Goal: Task Accomplishment & Management: Use online tool/utility

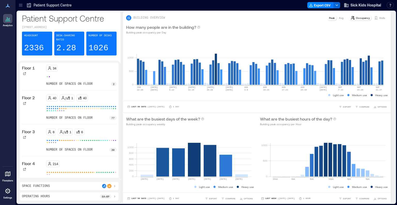
click at [21, 3] on icon at bounding box center [20, 5] width 5 height 5
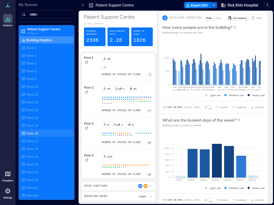
click at [29, 131] on p "Floor 16" at bounding box center [32, 133] width 11 height 4
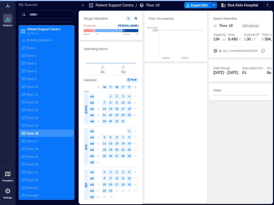
click at [83, 7] on icon at bounding box center [82, 5] width 5 height 5
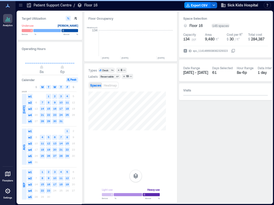
scroll to position [0, 1194]
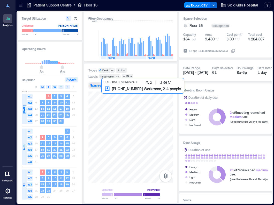
click at [108, 102] on div at bounding box center [130, 137] width 85 height 92
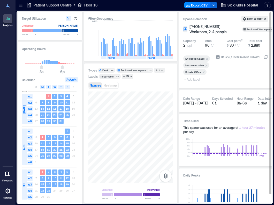
click at [198, 79] on span "+ Add label" at bounding box center [192, 79] width 19 height 7
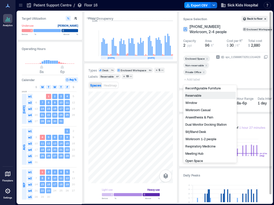
scroll to position [26, 0]
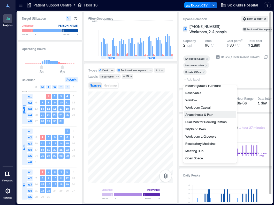
click at [210, 115] on div "Anaesthesia & Pain" at bounding box center [209, 114] width 51 height 7
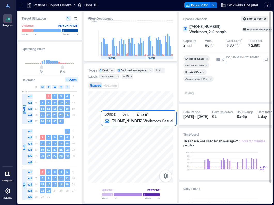
click at [110, 130] on div at bounding box center [130, 137] width 85 height 92
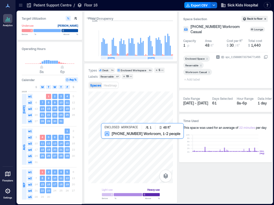
click at [109, 137] on div at bounding box center [130, 137] width 85 height 92
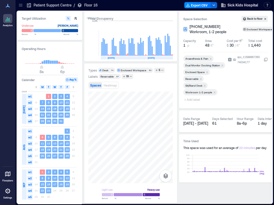
click at [215, 91] on icon "Remove Workroom 1-2 people" at bounding box center [215, 93] width 4 height 4
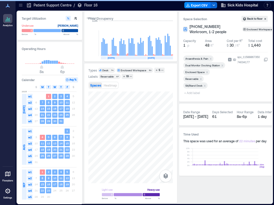
click at [199, 79] on icon "Remove Reservable" at bounding box center [201, 79] width 4 height 4
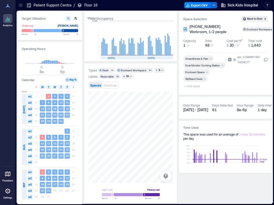
click at [196, 87] on span "+ Add label" at bounding box center [192, 85] width 19 height 7
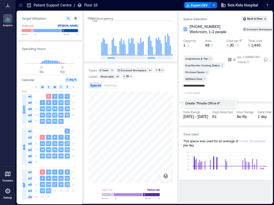
type input "**********"
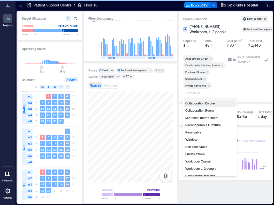
click at [195, 94] on span "+ Add label" at bounding box center [192, 92] width 19 height 7
click at [199, 145] on div "Non-reservable" at bounding box center [209, 146] width 51 height 7
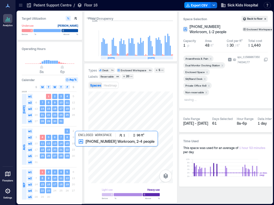
click at [94, 147] on div at bounding box center [130, 137] width 85 height 92
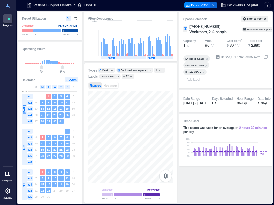
click at [196, 80] on span "+ Add label" at bounding box center [192, 79] width 19 height 7
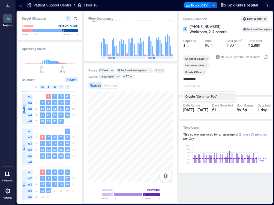
type input "**********"
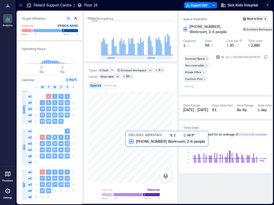
click at [138, 147] on div at bounding box center [130, 137] width 85 height 92
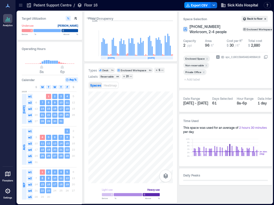
click at [191, 80] on span "+ Add label" at bounding box center [192, 79] width 19 height 7
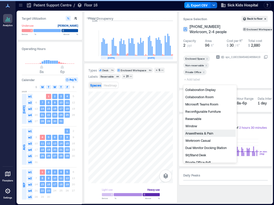
click at [197, 132] on div "Anaesthesia & Pain" at bounding box center [209, 132] width 51 height 7
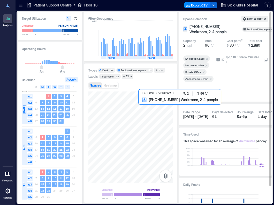
click at [152, 122] on div at bounding box center [130, 137] width 85 height 92
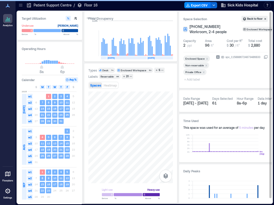
click at [190, 80] on span "+ Add label" at bounding box center [192, 79] width 19 height 7
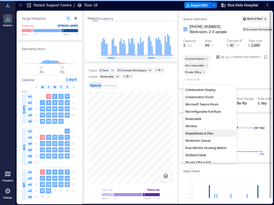
click at [194, 134] on div "Anaesthesia & Pain" at bounding box center [209, 132] width 51 height 7
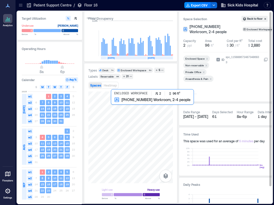
click at [118, 117] on div at bounding box center [130, 137] width 85 height 92
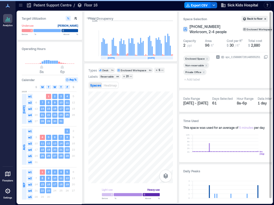
click at [188, 80] on span "+ Add label" at bounding box center [192, 79] width 19 height 7
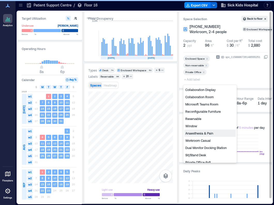
click at [201, 132] on div "Anaesthesia & Pain" at bounding box center [209, 132] width 51 height 7
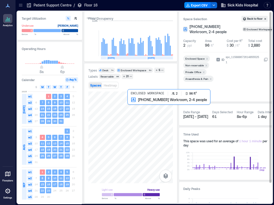
click at [138, 121] on div at bounding box center [130, 137] width 85 height 92
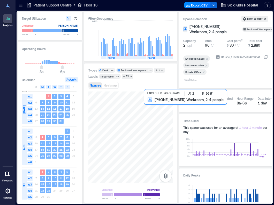
click at [152, 119] on div at bounding box center [130, 137] width 85 height 92
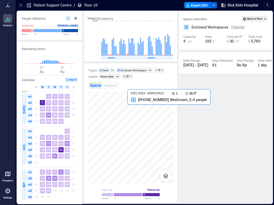
click at [132, 115] on div at bounding box center [130, 137] width 85 height 92
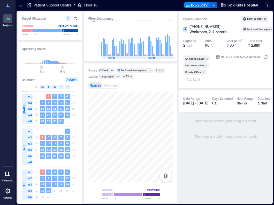
click at [193, 80] on span "+ Add label" at bounding box center [192, 79] width 19 height 7
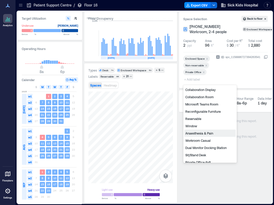
click at [198, 135] on div "Anaesthesia & Pain" at bounding box center [209, 132] width 51 height 7
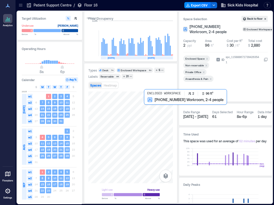
click at [147, 113] on div at bounding box center [130, 137] width 85 height 92
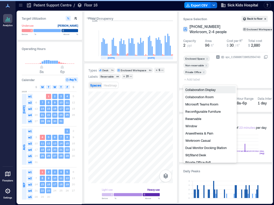
click at [194, 80] on span "+ Add label" at bounding box center [192, 79] width 19 height 7
click at [206, 133] on div "Anaesthesia & Pain" at bounding box center [209, 132] width 51 height 7
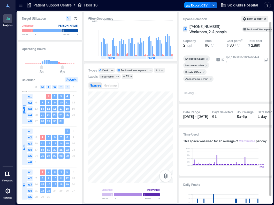
scroll to position [19, 0]
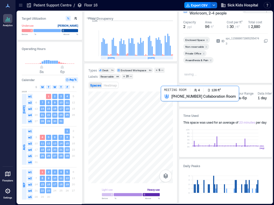
click at [165, 112] on div at bounding box center [130, 137] width 85 height 92
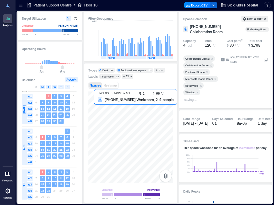
click at [102, 116] on div at bounding box center [130, 137] width 85 height 92
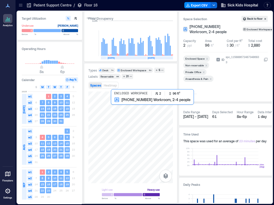
click at [119, 115] on div at bounding box center [130, 137] width 85 height 92
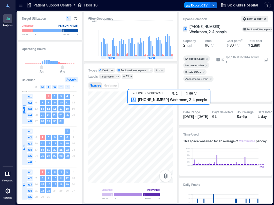
click at [140, 115] on div at bounding box center [130, 137] width 85 height 92
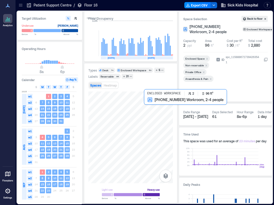
click at [151, 115] on div at bounding box center [130, 137] width 85 height 92
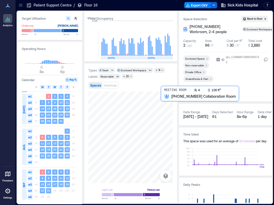
click at [167, 115] on div at bounding box center [130, 137] width 85 height 92
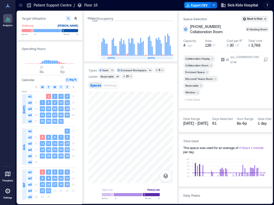
click at [147, 88] on div "Types Desk 74 Enclosed Workspace 53 5 Labels Reservable 86 21 Spaces Heatmap Li…" at bounding box center [130, 133] width 85 height 131
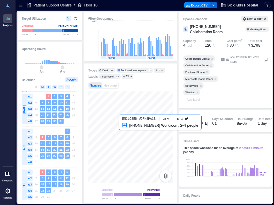
click at [129, 132] on div at bounding box center [130, 137] width 85 height 92
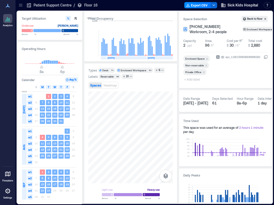
click at [193, 79] on span "+ Add label" at bounding box center [192, 79] width 19 height 7
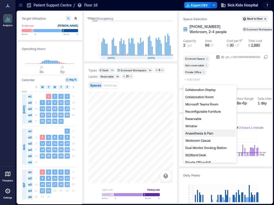
click at [197, 135] on div "Anaesthesia & Pain" at bounding box center [209, 132] width 51 height 7
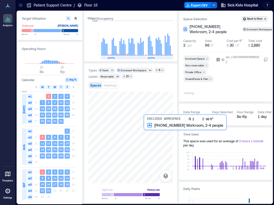
click at [152, 133] on div at bounding box center [130, 137] width 85 height 92
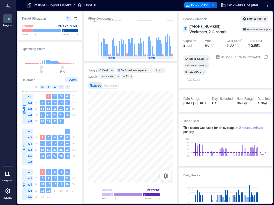
click at [191, 80] on span "+ Add label" at bounding box center [192, 79] width 19 height 7
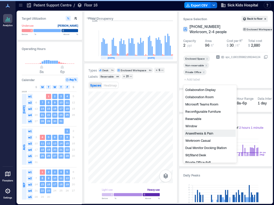
click at [199, 132] on div "Anaesthesia & Pain" at bounding box center [209, 132] width 51 height 7
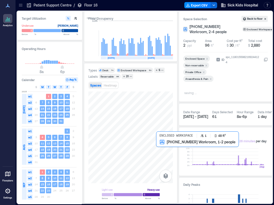
click at [161, 151] on div at bounding box center [130, 137] width 85 height 92
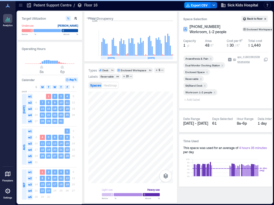
click at [202, 78] on icon "Remove Reservable" at bounding box center [201, 79] width 4 height 4
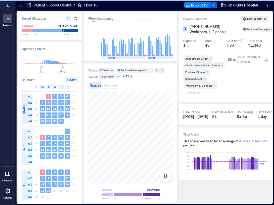
click at [215, 87] on icon "Remove Workroom 1-2 people" at bounding box center [215, 86] width 4 height 4
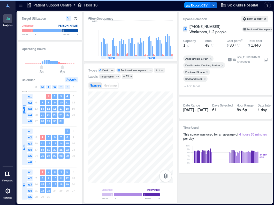
click at [192, 84] on span "+ Add label" at bounding box center [192, 85] width 19 height 7
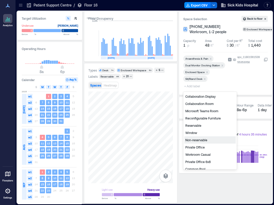
click at [199, 139] on div "Non-reservable" at bounding box center [209, 139] width 51 height 7
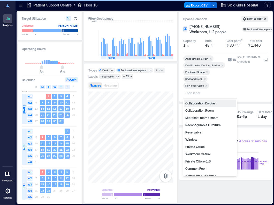
click at [197, 92] on span "+ Add label" at bounding box center [192, 92] width 19 height 7
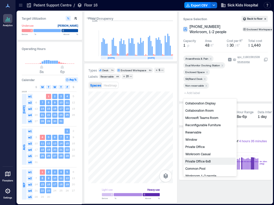
click at [209, 162] on div "Private Office 6x8" at bounding box center [209, 160] width 51 height 7
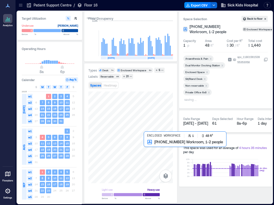
click at [151, 152] on div at bounding box center [130, 137] width 85 height 92
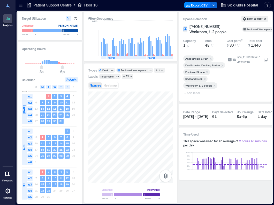
click at [215, 87] on icon "Remove Workroom 1-2 people" at bounding box center [215, 86] width 4 height 4
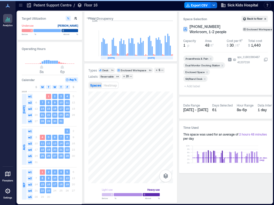
click at [195, 87] on span "+ Add label" at bounding box center [192, 85] width 19 height 7
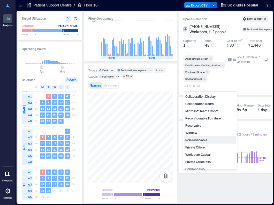
click at [199, 142] on div "Non-reservable" at bounding box center [209, 139] width 51 height 7
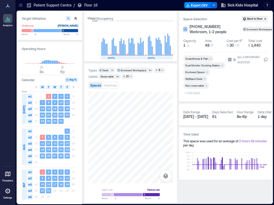
click at [195, 93] on span "+ Add label" at bounding box center [192, 92] width 19 height 7
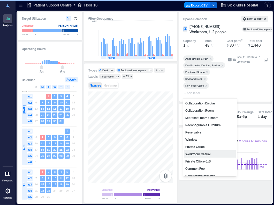
click at [199, 159] on div "Private Office 6x8" at bounding box center [209, 160] width 51 height 7
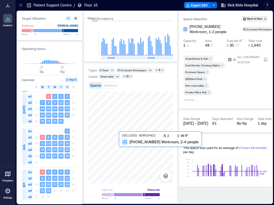
click at [130, 148] on div at bounding box center [130, 137] width 85 height 92
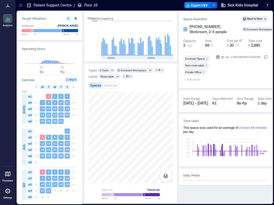
drag, startPoint x: 190, startPoint y: 80, endPoint x: 198, endPoint y: 84, distance: 8.4
click at [190, 80] on span "+ Add label" at bounding box center [192, 79] width 19 height 7
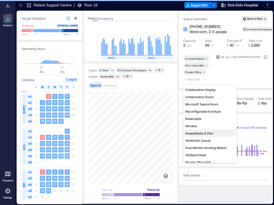
click at [204, 134] on div "Anaesthesia & Pain" at bounding box center [209, 132] width 51 height 7
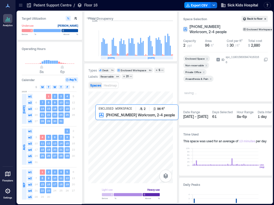
click at [108, 124] on div at bounding box center [130, 137] width 85 height 92
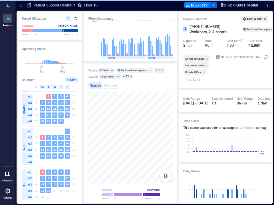
click at [195, 80] on span "+ Add label" at bounding box center [192, 79] width 19 height 7
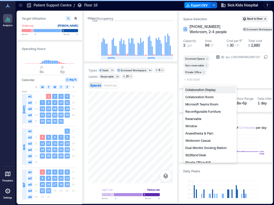
click at [204, 134] on div "Anaesthesia & Pain" at bounding box center [209, 132] width 51 height 7
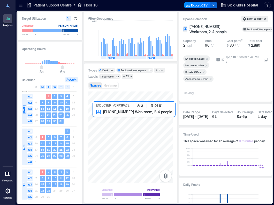
click at [109, 122] on div at bounding box center [130, 137] width 85 height 92
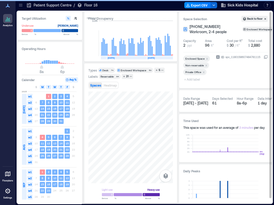
drag, startPoint x: 190, startPoint y: 80, endPoint x: 189, endPoint y: 84, distance: 3.9
click at [189, 84] on div "Space Selection Back to floor 16-14-019 Workroom, 2-4 people Enclosed Workspace…" at bounding box center [225, 50] width 93 height 76
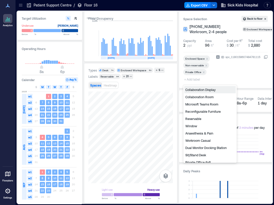
click at [198, 134] on div "Anaesthesia & Pain" at bounding box center [209, 132] width 51 height 7
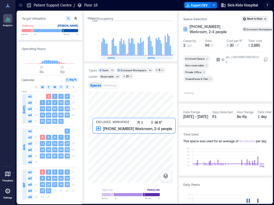
click at [101, 134] on div at bounding box center [130, 137] width 85 height 92
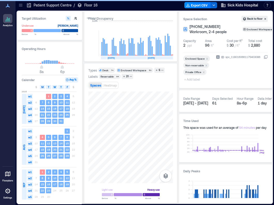
click at [188, 79] on span "+ Add label" at bounding box center [192, 79] width 19 height 7
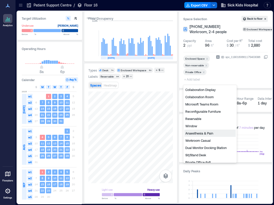
click at [209, 134] on div "Anaesthesia & Pain" at bounding box center [209, 132] width 51 height 7
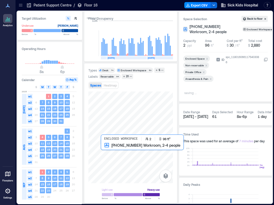
click at [112, 156] on div at bounding box center [130, 137] width 85 height 92
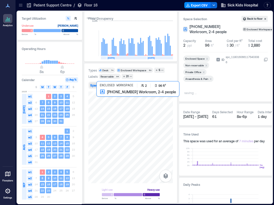
click at [110, 107] on div at bounding box center [130, 137] width 85 height 92
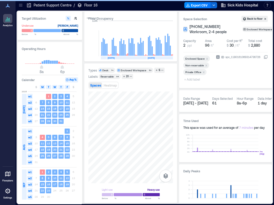
click at [190, 78] on span "+ Add label" at bounding box center [192, 79] width 19 height 7
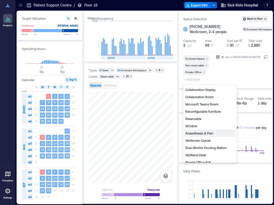
click at [202, 134] on div "Anaesthesia & Pain" at bounding box center [209, 132] width 51 height 7
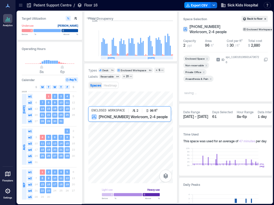
drag, startPoint x: 117, startPoint y: 115, endPoint x: 102, endPoint y: 124, distance: 16.6
click at [102, 124] on div at bounding box center [130, 137] width 85 height 92
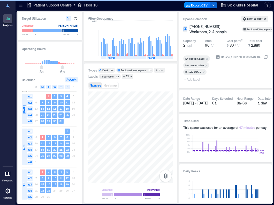
click at [196, 80] on span "+ Add label" at bounding box center [192, 79] width 19 height 7
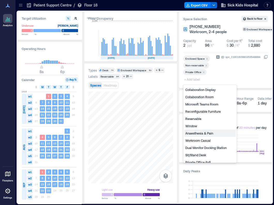
click at [203, 133] on div "Anaesthesia & Pain" at bounding box center [209, 132] width 51 height 7
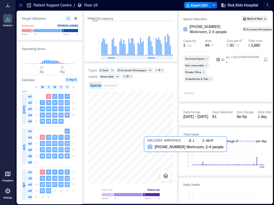
click at [153, 159] on div at bounding box center [130, 137] width 85 height 92
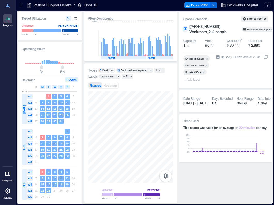
click at [192, 79] on span "+ Add label" at bounding box center [192, 79] width 19 height 7
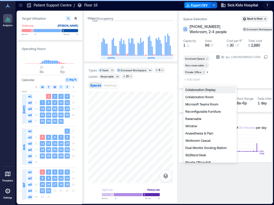
type input "**"
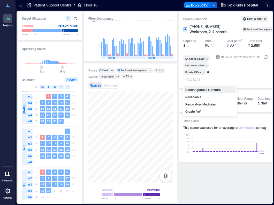
click at [199, 104] on div "Respiratory Medicine" at bounding box center [209, 103] width 51 height 7
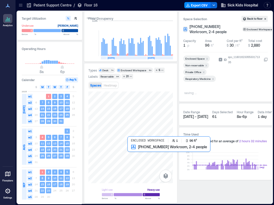
click at [139, 162] on div at bounding box center [130, 137] width 85 height 92
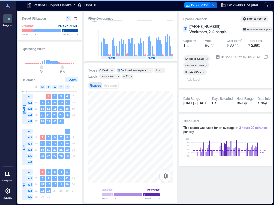
click at [193, 80] on span "+ Add label" at bounding box center [192, 79] width 19 height 7
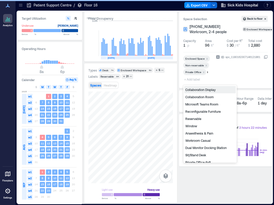
type input "**"
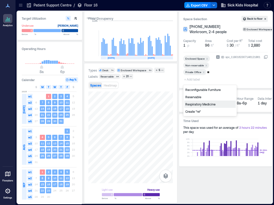
click at [198, 102] on div "Respiratory Medicine" at bounding box center [209, 103] width 51 height 7
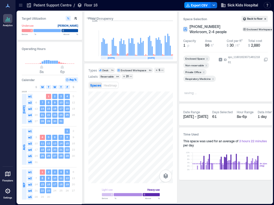
click at [122, 90] on div "Types Desk 74 Enclosed Workspace 53 5 Labels Reservable 84 21 Spaces Heatmap Li…" at bounding box center [130, 133] width 85 height 131
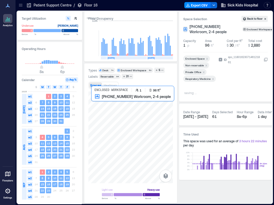
click at [108, 105] on div at bounding box center [130, 137] width 85 height 92
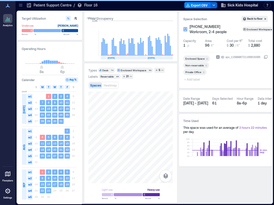
click at [194, 80] on span "+ Add label" at bounding box center [192, 79] width 19 height 7
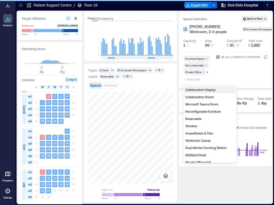
type input "**"
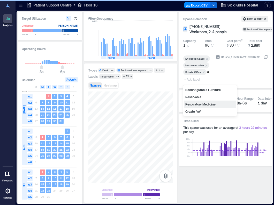
click at [209, 104] on div "Respiratory Medicine" at bounding box center [209, 103] width 51 height 7
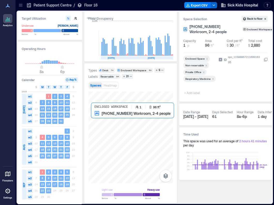
click at [112, 123] on div at bounding box center [130, 137] width 85 height 92
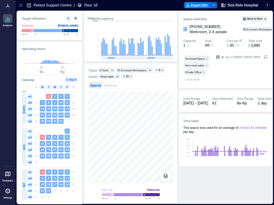
click at [197, 80] on span "+ Add label" at bounding box center [192, 79] width 19 height 7
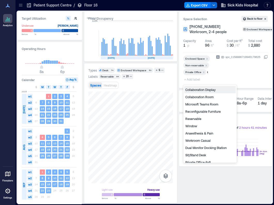
type input "**"
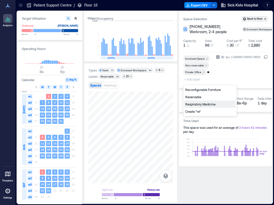
click at [197, 104] on div "Respiratory Medicine" at bounding box center [209, 103] width 51 height 7
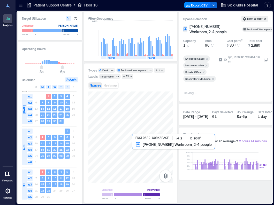
click at [137, 149] on div at bounding box center [130, 137] width 85 height 92
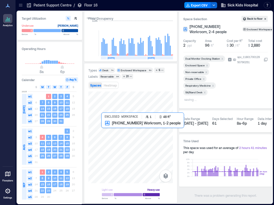
click at [109, 130] on div at bounding box center [130, 137] width 85 height 92
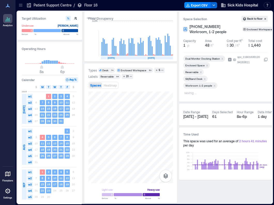
click at [200, 72] on icon "Remove Reservable" at bounding box center [201, 72] width 4 height 4
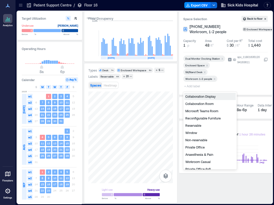
click at [215, 79] on icon "Remove Workroom 1-2 people" at bounding box center [215, 79] width 4 height 4
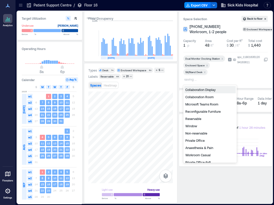
click at [252, 80] on div "ID spc_1180163512094163611" at bounding box center [248, 68] width 40 height 29
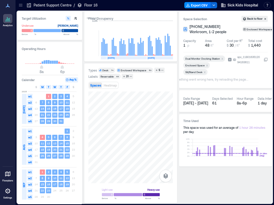
click at [190, 80] on div "Whoops, something went wrong here, try reloading the page..." at bounding box center [204, 79] width 89 height 5
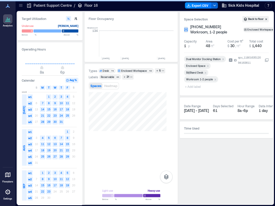
scroll to position [0, 1179]
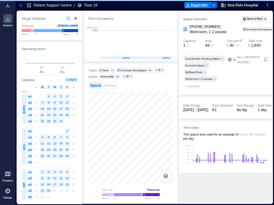
click at [214, 78] on icon "Remove Workroom 1-2 people" at bounding box center [215, 79] width 4 height 4
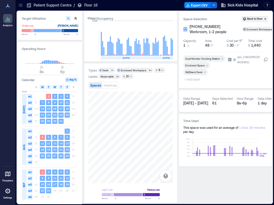
click at [190, 80] on span "+ Add label" at bounding box center [192, 79] width 19 height 7
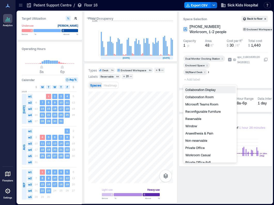
type input "**"
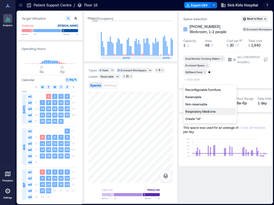
click at [199, 113] on div "Respiratory Medicine" at bounding box center [209, 111] width 51 height 7
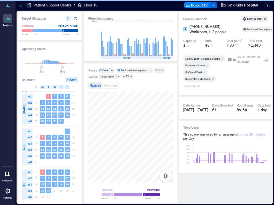
click at [193, 86] on span "+ Add label" at bounding box center [192, 85] width 19 height 7
type input "**"
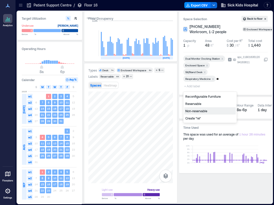
click at [198, 111] on div "Non-reservable" at bounding box center [209, 110] width 51 height 7
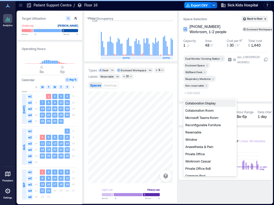
click at [195, 93] on span "+ Add label" at bounding box center [192, 92] width 19 height 7
type input "*"
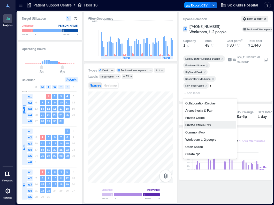
click at [200, 124] on div "Private Office 6x8" at bounding box center [209, 124] width 51 height 7
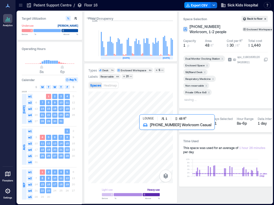
click at [147, 136] on div at bounding box center [130, 137] width 85 height 92
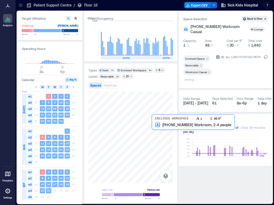
click at [159, 134] on div at bounding box center [130, 137] width 85 height 92
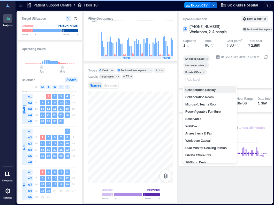
click at [192, 80] on span "+ Add label" at bounding box center [192, 79] width 19 height 7
type input "**"
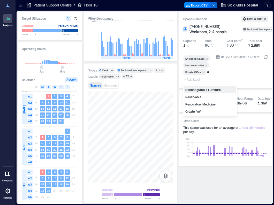
click at [205, 105] on div "Respiratory Medicine" at bounding box center [209, 103] width 51 height 7
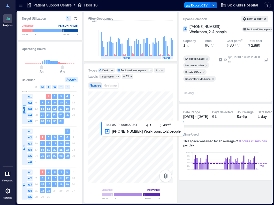
click at [115, 139] on div at bounding box center [130, 137] width 85 height 92
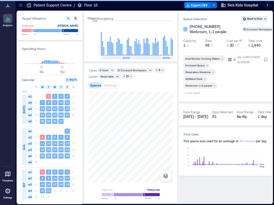
click at [214, 85] on icon "Remove Workroom 1-2 people" at bounding box center [215, 86] width 2 height 2
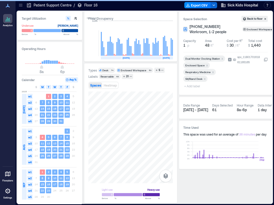
click at [192, 87] on span "+ Add label" at bounding box center [192, 85] width 19 height 7
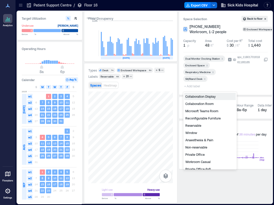
type input "*"
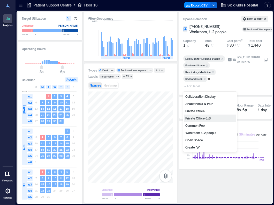
click at [202, 117] on div "Private Office 6x8" at bounding box center [209, 117] width 51 height 7
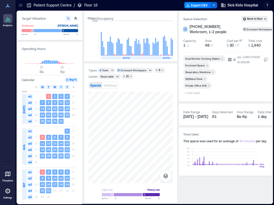
click at [193, 92] on span "+ Add label" at bounding box center [192, 92] width 19 height 7
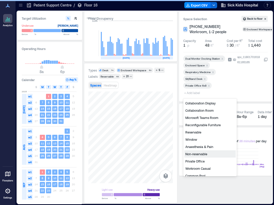
click at [195, 154] on div "Non-reservable" at bounding box center [209, 153] width 51 height 7
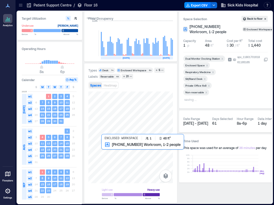
drag, startPoint x: 176, startPoint y: 108, endPoint x: 111, endPoint y: 152, distance: 78.6
click at [111, 152] on div at bounding box center [130, 137] width 85 height 92
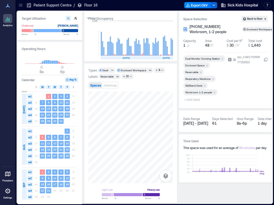
click at [202, 71] on icon "Remove Reservable" at bounding box center [201, 72] width 4 height 4
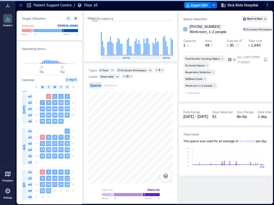
click at [214, 86] on icon "Remove Workroom 1-2 people" at bounding box center [215, 86] width 2 height 2
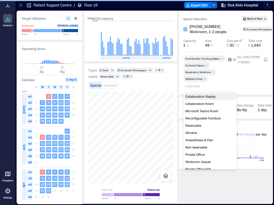
click at [190, 87] on span "+ Add label" at bounding box center [192, 85] width 19 height 7
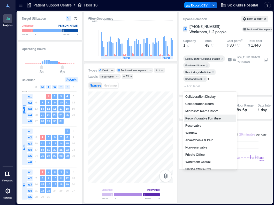
type input "**"
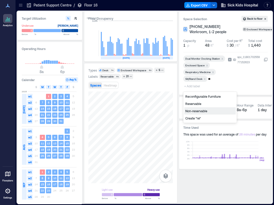
click at [202, 112] on div "Non-reservable" at bounding box center [209, 110] width 51 height 7
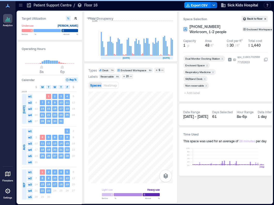
click at [189, 93] on span "+ Add label" at bounding box center [192, 92] width 19 height 7
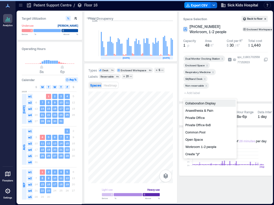
type input "*"
click at [196, 124] on div "Private Office 6x8" at bounding box center [209, 124] width 51 height 7
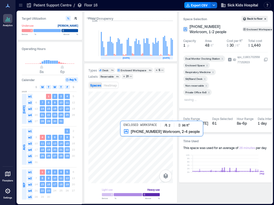
click at [130, 146] on div at bounding box center [130, 137] width 85 height 92
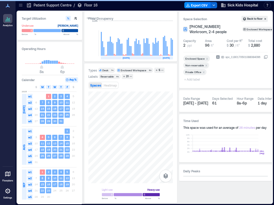
click at [191, 79] on span "+ Add label" at bounding box center [192, 79] width 19 height 7
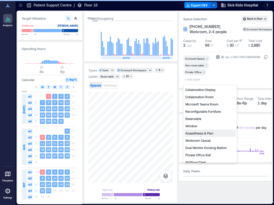
click at [205, 131] on div "Anaesthesia & Pain" at bounding box center [209, 132] width 51 height 7
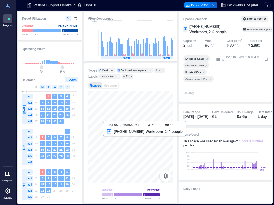
click at [110, 147] on div at bounding box center [130, 137] width 85 height 92
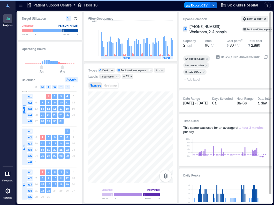
click at [191, 79] on span "+ Add label" at bounding box center [192, 79] width 19 height 7
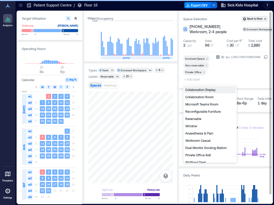
type input "*"
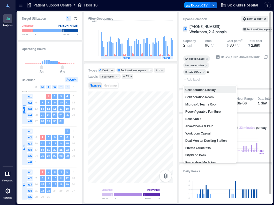
click at [205, 125] on div "Anaesthesia & Pain" at bounding box center [209, 125] width 51 height 7
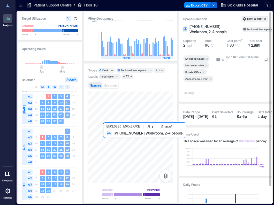
click at [115, 146] on div at bounding box center [130, 137] width 85 height 92
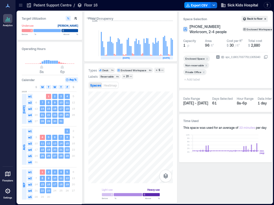
click at [195, 80] on span "+ Add label" at bounding box center [192, 79] width 19 height 7
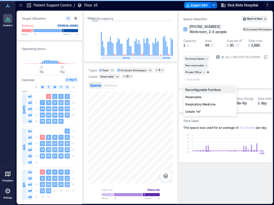
type input "**"
click at [197, 105] on div "Respiratory Medicine" at bounding box center [209, 103] width 51 height 7
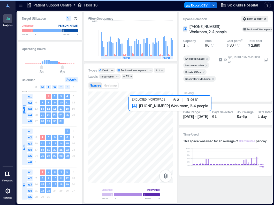
click at [139, 116] on div at bounding box center [130, 137] width 85 height 92
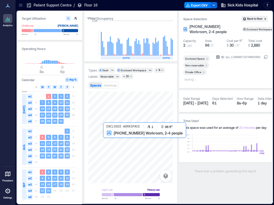
click at [113, 145] on div at bounding box center [130, 137] width 85 height 92
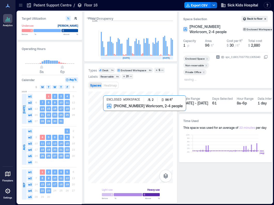
click at [120, 116] on div at bounding box center [130, 137] width 85 height 92
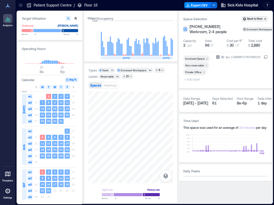
click at [192, 80] on span "+ Add label" at bounding box center [192, 79] width 19 height 7
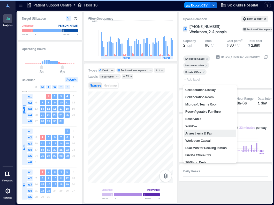
click at [199, 135] on div "Anaesthesia & Pain" at bounding box center [209, 132] width 51 height 7
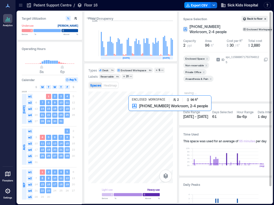
drag, startPoint x: 145, startPoint y: 115, endPoint x: 245, endPoint y: 88, distance: 103.9
click at [145, 115] on div at bounding box center [130, 137] width 85 height 92
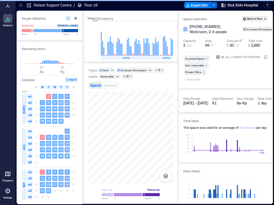
click at [193, 78] on span "+ Add label" at bounding box center [192, 79] width 19 height 7
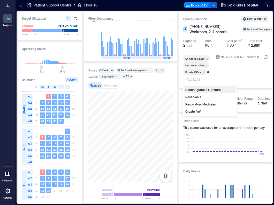
type input "*"
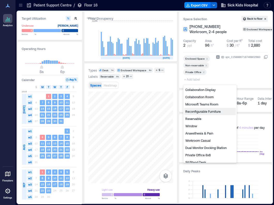
type input "*"
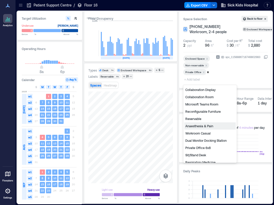
click at [201, 125] on div "Anaesthesia & Pain" at bounding box center [209, 125] width 51 height 7
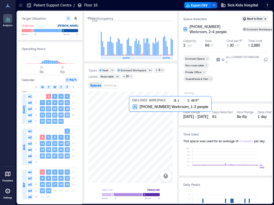
click at [134, 117] on div at bounding box center [130, 137] width 85 height 92
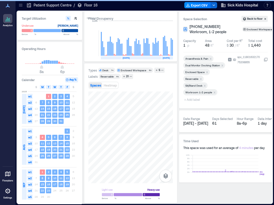
click at [201, 79] on icon "Remove Reservable" at bounding box center [201, 79] width 4 height 4
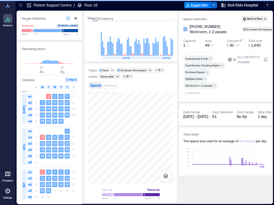
click at [215, 85] on icon "Remove Workroom 1-2 people" at bounding box center [215, 86] width 4 height 4
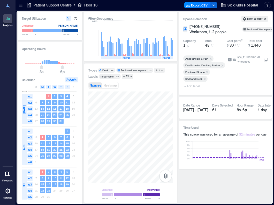
click at [191, 87] on span "+ Add label" at bounding box center [192, 85] width 19 height 7
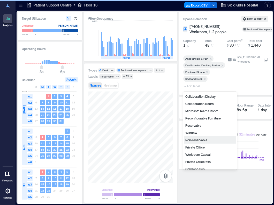
click at [198, 138] on div "Non-reservable" at bounding box center [209, 139] width 51 height 7
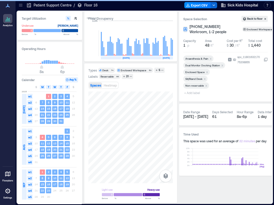
click at [189, 94] on span "+ Add label" at bounding box center [192, 92] width 19 height 7
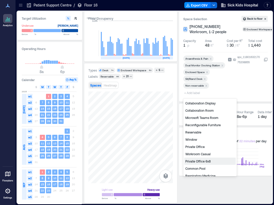
click at [213, 162] on div "Private Office 6x8" at bounding box center [209, 160] width 51 height 7
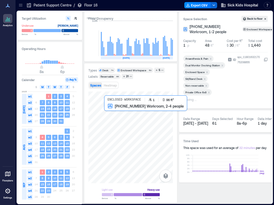
click at [121, 117] on div at bounding box center [130, 137] width 85 height 92
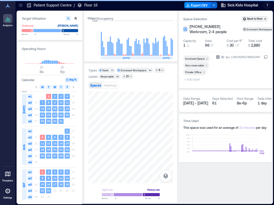
click at [193, 80] on span "+ Add label" at bounding box center [192, 79] width 19 height 7
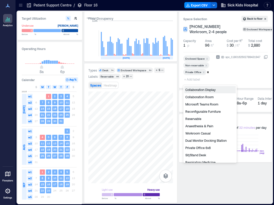
type input "**"
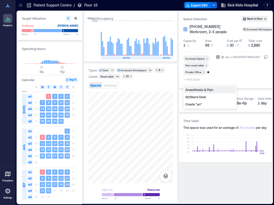
click at [195, 89] on div "Anaesthesia & Pain" at bounding box center [209, 89] width 51 height 7
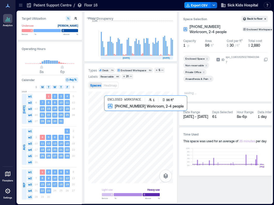
drag, startPoint x: 98, startPoint y: 114, endPoint x: 112, endPoint y: 117, distance: 14.3
click at [98, 114] on div at bounding box center [130, 137] width 85 height 92
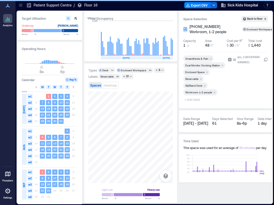
click at [202, 77] on icon "Remove Reservable" at bounding box center [201, 79] width 4 height 4
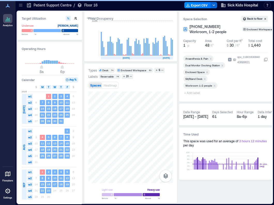
click at [214, 86] on icon "Remove Workroom 1-2 people" at bounding box center [215, 86] width 4 height 4
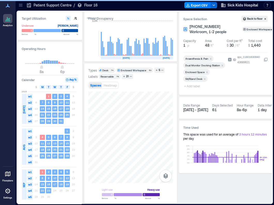
click at [192, 87] on span "+ Add label" at bounding box center [192, 85] width 19 height 7
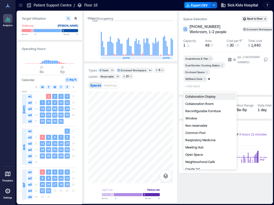
type input "**"
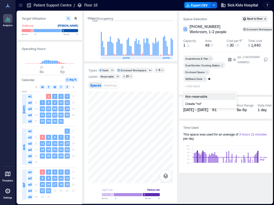
click at [204, 96] on div "Non-reservable" at bounding box center [209, 96] width 51 height 7
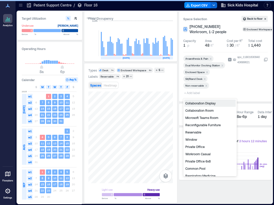
click at [190, 94] on span "+ Add label" at bounding box center [192, 92] width 19 height 7
type input "**"
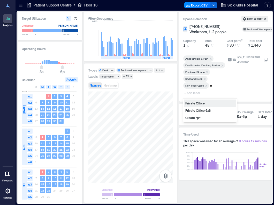
click at [195, 113] on div "Private Office 6x8" at bounding box center [209, 110] width 51 height 7
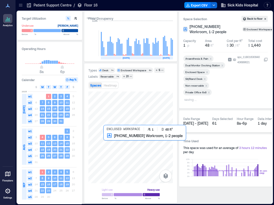
click at [112, 147] on div at bounding box center [130, 137] width 85 height 92
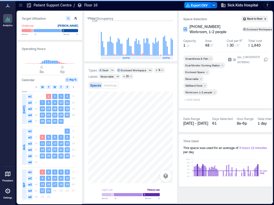
click at [201, 78] on icon "Remove Reservable" at bounding box center [201, 79] width 4 height 4
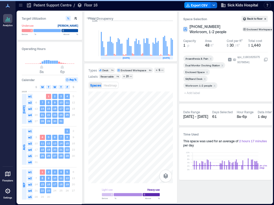
click at [214, 86] on icon "Remove Workroom 1-2 people" at bounding box center [215, 86] width 2 height 2
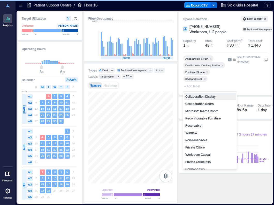
click at [191, 86] on span "+ Add label" at bounding box center [192, 85] width 19 height 7
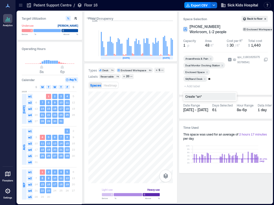
type input "*"
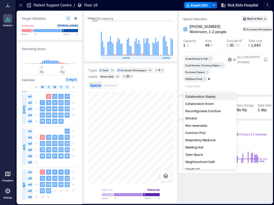
type input "**"
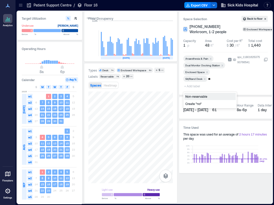
click at [213, 94] on div "Non-reservable" at bounding box center [209, 96] width 51 height 7
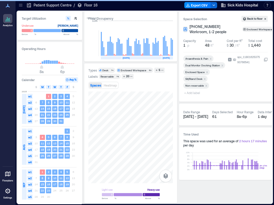
click at [192, 94] on span "+ Add label" at bounding box center [192, 92] width 19 height 7
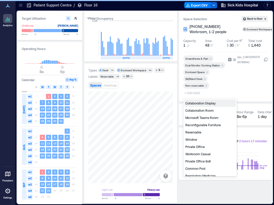
type input "*"
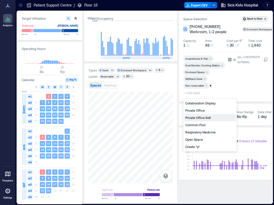
click at [206, 117] on div "Private Office 6x8" at bounding box center [209, 117] width 51 height 7
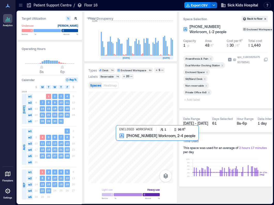
click at [131, 141] on div at bounding box center [130, 137] width 85 height 92
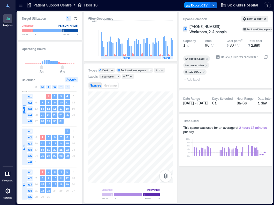
click at [193, 78] on span "+ Add label" at bounding box center [192, 79] width 19 height 7
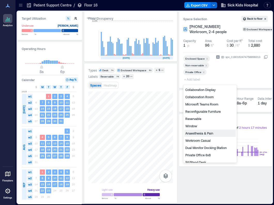
click at [199, 132] on div "Anaesthesia & Pain" at bounding box center [209, 132] width 51 height 7
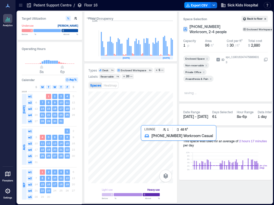
click at [145, 146] on div at bounding box center [130, 137] width 85 height 92
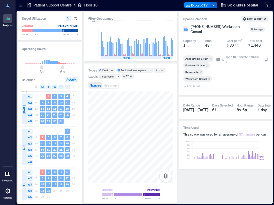
click at [210, 58] on icon "Remove Anaesthesia & Pain" at bounding box center [211, 59] width 4 height 4
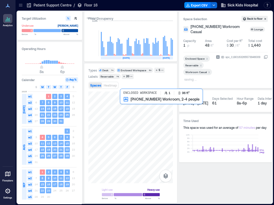
click at [129, 121] on div at bounding box center [130, 137] width 85 height 92
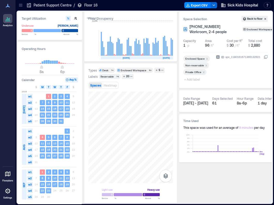
click at [195, 78] on span "+ Add label" at bounding box center [192, 79] width 19 height 7
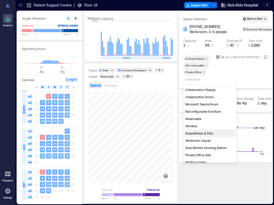
click at [209, 134] on div "Anaesthesia & Pain" at bounding box center [209, 132] width 51 height 7
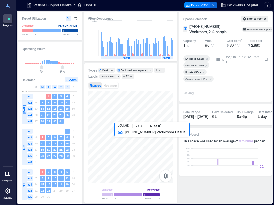
click at [118, 135] on div at bounding box center [130, 137] width 85 height 92
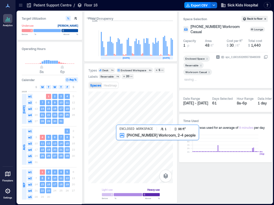
click at [133, 144] on div at bounding box center [130, 137] width 85 height 92
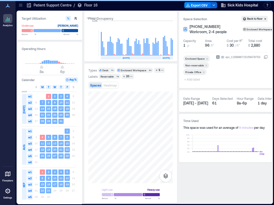
click at [194, 78] on span "+ Add label" at bounding box center [192, 79] width 19 height 7
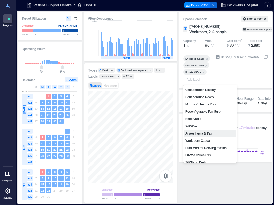
click at [203, 132] on div "Anaesthesia & Pain" at bounding box center [209, 132] width 51 height 7
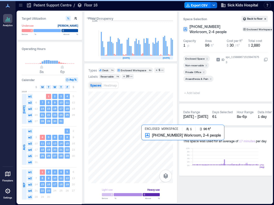
click at [155, 141] on div at bounding box center [130, 137] width 85 height 92
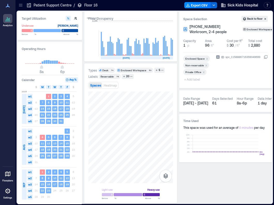
click at [196, 78] on span "+ Add label" at bounding box center [192, 79] width 19 height 7
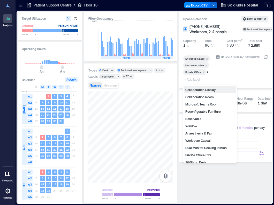
type input "**"
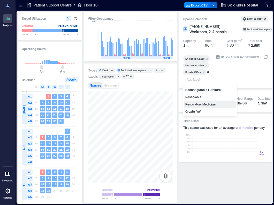
click at [226, 100] on div "Reconfigurable Furniture Reservable Respiratory Medicine Create "re"" at bounding box center [209, 100] width 51 height 31
click at [212, 104] on div "Respiratory Medicine" at bounding box center [209, 103] width 51 height 7
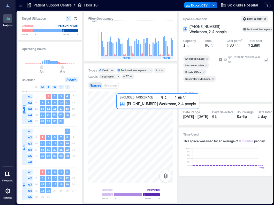
click at [129, 112] on div at bounding box center [130, 137] width 85 height 92
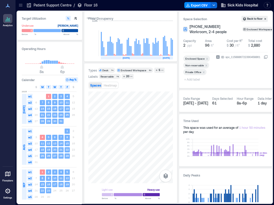
click at [194, 77] on div at bounding box center [198, 77] width 31 height 2
click at [194, 80] on span "+ Add label" at bounding box center [192, 79] width 19 height 7
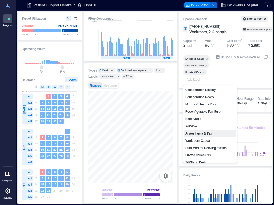
click at [198, 134] on div "Anaesthesia & Pain" at bounding box center [209, 132] width 51 height 7
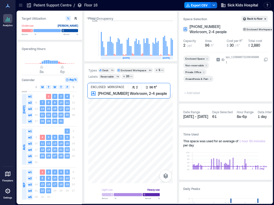
click at [95, 111] on div at bounding box center [130, 137] width 85 height 92
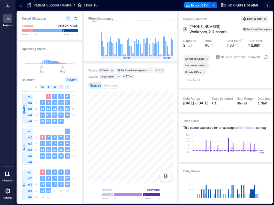
click at [198, 79] on span "+ Add label" at bounding box center [192, 79] width 19 height 7
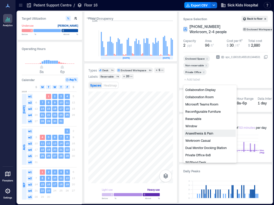
click at [211, 132] on div "Anaesthesia & Pain" at bounding box center [209, 132] width 51 height 7
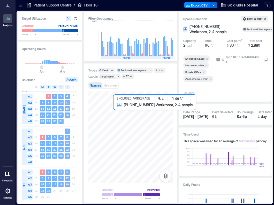
click at [123, 120] on div at bounding box center [130, 137] width 85 height 92
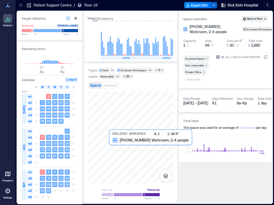
click at [111, 143] on div at bounding box center [130, 137] width 85 height 92
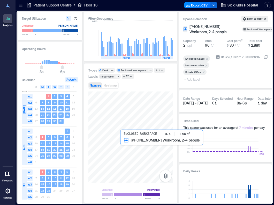
click at [124, 150] on div at bounding box center [130, 137] width 85 height 92
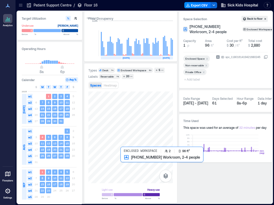
click at [129, 166] on div at bounding box center [130, 137] width 85 height 92
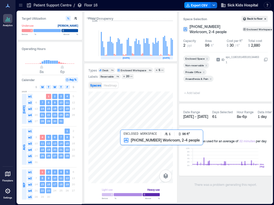
click at [126, 147] on div at bounding box center [130, 137] width 85 height 92
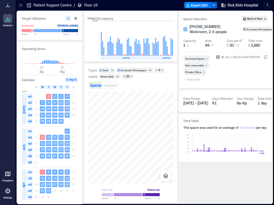
click at [194, 80] on span "+ Add label" at bounding box center [192, 79] width 19 height 7
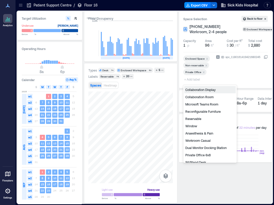
click at [201, 132] on div "Anaesthesia & Pain" at bounding box center [209, 132] width 51 height 7
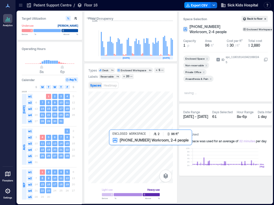
click at [115, 146] on div at bounding box center [130, 137] width 85 height 92
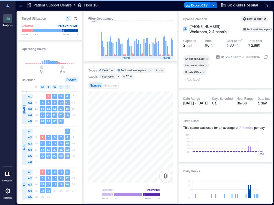
click at [195, 79] on span "+ Add label" at bounding box center [192, 79] width 19 height 7
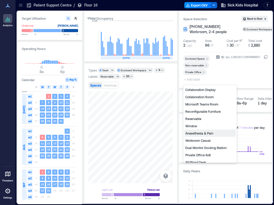
click at [202, 134] on div "Anaesthesia & Pain" at bounding box center [209, 132] width 51 height 7
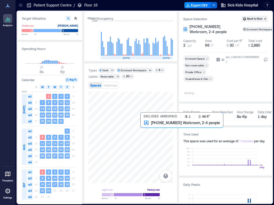
click at [147, 129] on div at bounding box center [130, 137] width 85 height 92
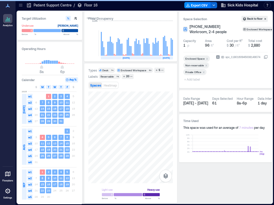
click at [190, 79] on span "+ Add label" at bounding box center [192, 79] width 19 height 7
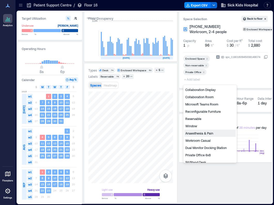
click at [197, 132] on div "Anaesthesia & Pain" at bounding box center [209, 132] width 51 height 7
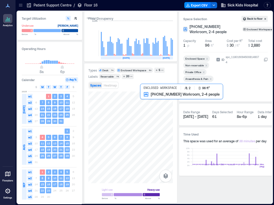
click at [145, 100] on div at bounding box center [130, 137] width 85 height 92
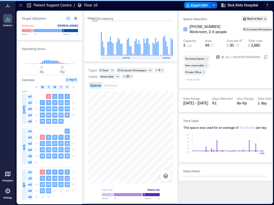
click at [190, 79] on span "+ Add label" at bounding box center [192, 79] width 19 height 7
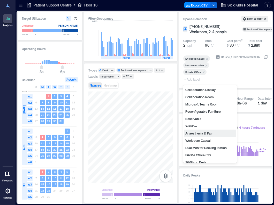
click at [192, 131] on div "Anaesthesia & Pain" at bounding box center [209, 132] width 51 height 7
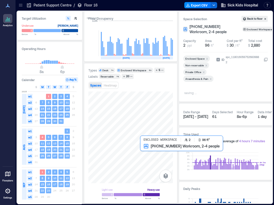
click at [152, 151] on div at bounding box center [130, 137] width 85 height 92
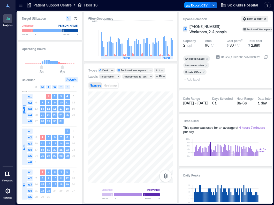
click at [190, 79] on span "+ Add label" at bounding box center [192, 79] width 19 height 7
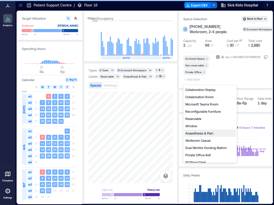
click at [195, 133] on div "Anaesthesia & Pain" at bounding box center [209, 132] width 51 height 7
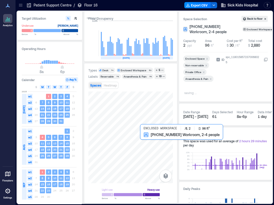
click at [149, 141] on div at bounding box center [130, 137] width 85 height 92
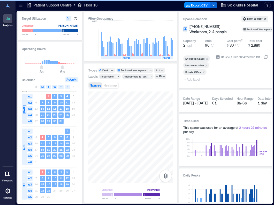
click at [195, 80] on span "+ Add label" at bounding box center [192, 79] width 19 height 7
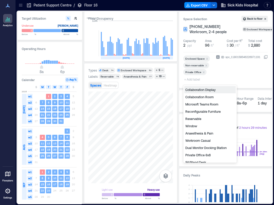
click at [194, 133] on div "Anaesthesia & Pain" at bounding box center [209, 132] width 51 height 7
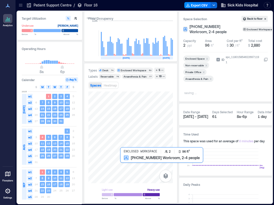
click at [125, 163] on div at bounding box center [130, 137] width 85 height 92
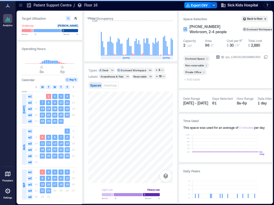
click at [191, 80] on span "+ Add label" at bounding box center [192, 79] width 19 height 7
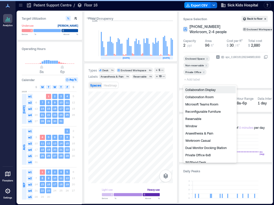
click at [201, 133] on div "Anaesthesia & Pain" at bounding box center [209, 132] width 51 height 7
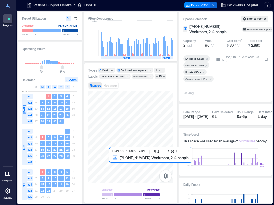
click at [114, 168] on div at bounding box center [130, 137] width 85 height 92
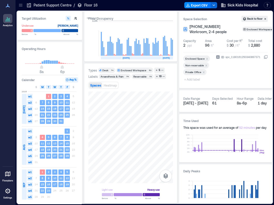
click at [196, 79] on span "+ Add label" at bounding box center [192, 79] width 19 height 7
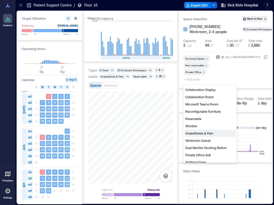
click at [208, 132] on div "Anaesthesia & Pain" at bounding box center [209, 132] width 51 height 7
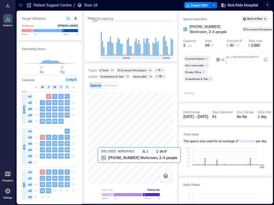
click at [103, 169] on div at bounding box center [130, 137] width 85 height 92
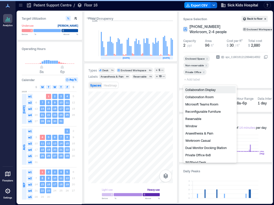
click at [190, 81] on span "+ Add label" at bounding box center [192, 79] width 19 height 7
click at [205, 132] on div "Anaesthesia & Pain" at bounding box center [209, 132] width 51 height 7
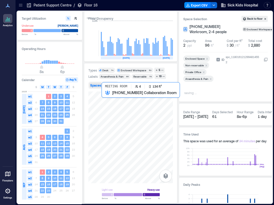
click at [112, 103] on div at bounding box center [130, 137] width 85 height 92
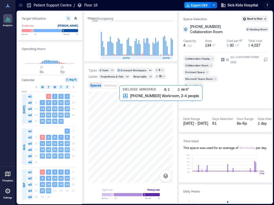
click at [121, 102] on div at bounding box center [130, 137] width 85 height 92
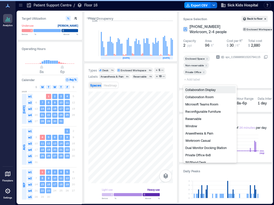
click at [193, 79] on span "+ Add label" at bounding box center [192, 79] width 19 height 7
click at [204, 134] on div "Anaesthesia & Pain" at bounding box center [209, 132] width 51 height 7
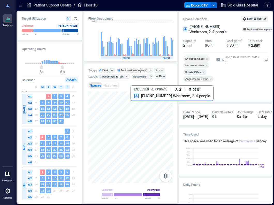
click at [134, 103] on div at bounding box center [130, 137] width 85 height 92
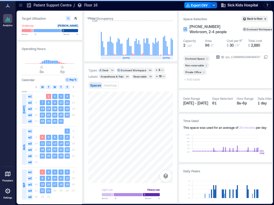
click at [191, 79] on span "+ Add label" at bounding box center [192, 79] width 19 height 7
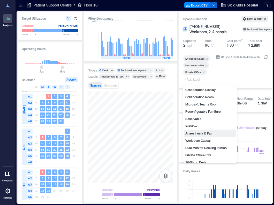
click at [205, 133] on div "Anaesthesia & Pain" at bounding box center [209, 132] width 51 height 7
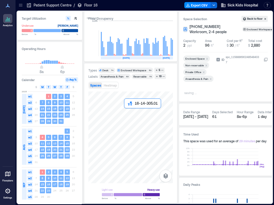
click at [128, 111] on div at bounding box center [130, 137] width 85 height 92
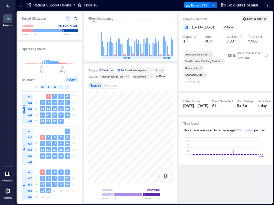
drag, startPoint x: 200, startPoint y: 67, endPoint x: 273, endPoint y: 126, distance: 93.8
click at [200, 67] on icon "Remove Reservable" at bounding box center [201, 68] width 4 height 4
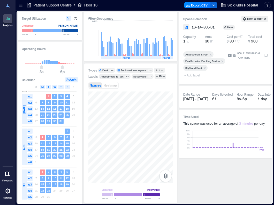
click at [191, 75] on span "+ Add label" at bounding box center [192, 74] width 19 height 7
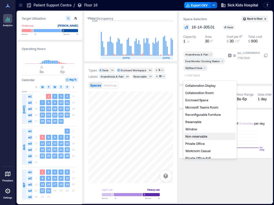
click at [200, 134] on div "Non-reservable" at bounding box center [209, 135] width 51 height 7
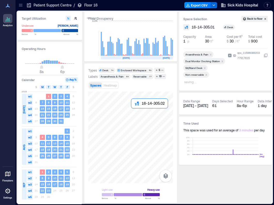
click at [136, 112] on div at bounding box center [130, 137] width 85 height 92
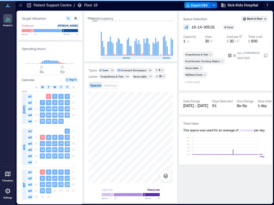
click at [202, 68] on icon "Remove Reservable" at bounding box center [201, 68] width 4 height 4
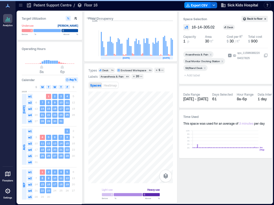
click at [193, 75] on span "+ Add label" at bounding box center [192, 74] width 19 height 7
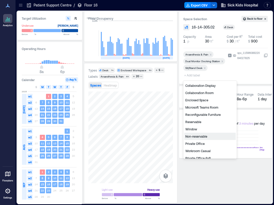
click at [202, 135] on div "Non-reservable" at bounding box center [209, 135] width 51 height 7
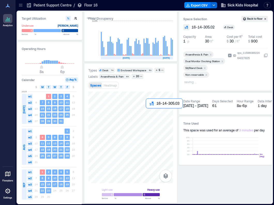
click at [148, 114] on div at bounding box center [130, 137] width 85 height 92
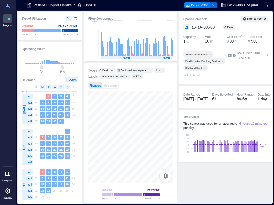
click at [191, 76] on span "+ Add label" at bounding box center [192, 74] width 19 height 7
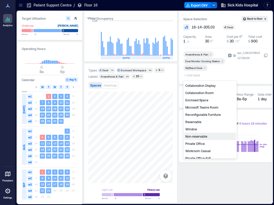
click at [206, 136] on div "Non-reservable" at bounding box center [209, 135] width 51 height 7
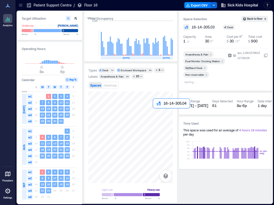
click at [156, 115] on div at bounding box center [130, 137] width 85 height 92
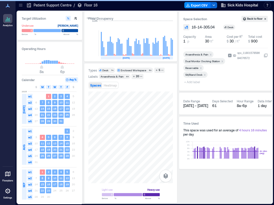
click at [201, 68] on icon "Remove Reservable" at bounding box center [201, 68] width 4 height 4
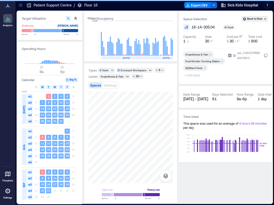
click at [197, 75] on span "+ Add label" at bounding box center [192, 74] width 19 height 7
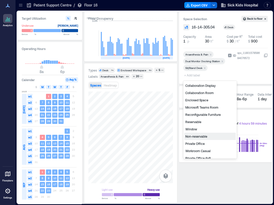
click at [203, 137] on div "Non-reservable" at bounding box center [209, 135] width 51 height 7
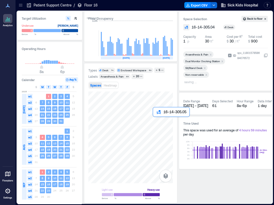
drag, startPoint x: 163, startPoint y: 120, endPoint x: 158, endPoint y: 123, distance: 6.5
click at [158, 123] on div at bounding box center [130, 137] width 85 height 92
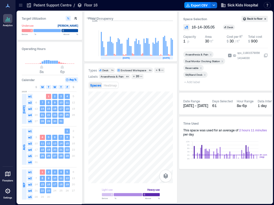
drag, startPoint x: 200, startPoint y: 68, endPoint x: 204, endPoint y: 72, distance: 5.1
click at [200, 68] on icon "Remove Reservable" at bounding box center [201, 68] width 2 height 2
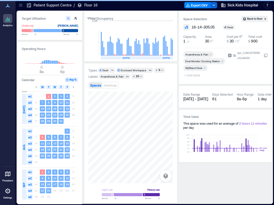
click at [197, 77] on span "+ Add label" at bounding box center [192, 74] width 19 height 7
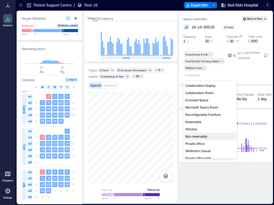
click at [198, 135] on div "Non-reservable" at bounding box center [209, 135] width 51 height 7
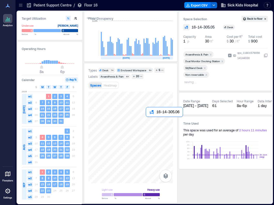
click at [150, 121] on div at bounding box center [130, 137] width 85 height 92
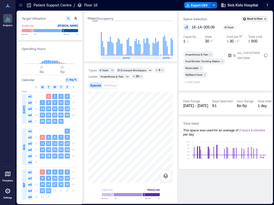
click at [200, 67] on icon "Remove Reservable" at bounding box center [201, 68] width 4 height 4
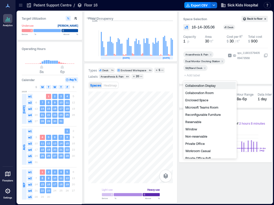
click at [188, 75] on span "+ Add label" at bounding box center [192, 74] width 19 height 7
click at [203, 138] on div "Non-reservable" at bounding box center [209, 135] width 51 height 7
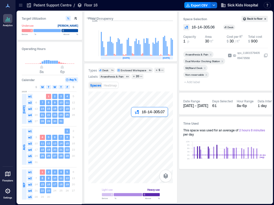
click at [137, 122] on div at bounding box center [130, 137] width 85 height 92
click at [200, 66] on div "Remove Reservable" at bounding box center [201, 68] width 5 height 4
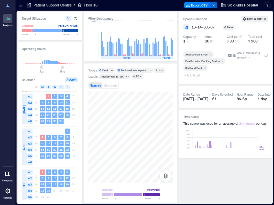
click at [193, 75] on span "+ Add label" at bounding box center [192, 74] width 19 height 7
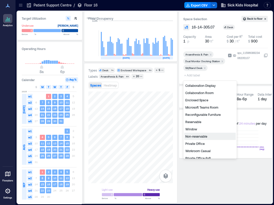
click at [197, 135] on div "Non-reservable" at bounding box center [209, 135] width 51 height 7
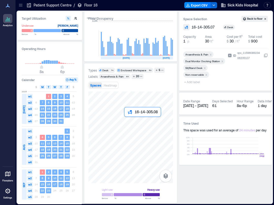
click at [128, 124] on div at bounding box center [130, 137] width 85 height 92
click at [203, 68] on icon "Remove Reservable" at bounding box center [201, 68] width 4 height 4
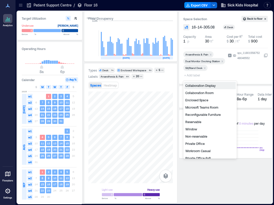
click at [194, 73] on span "+ Add label" at bounding box center [192, 74] width 19 height 7
click at [193, 136] on div "Non-reservable" at bounding box center [209, 135] width 51 height 7
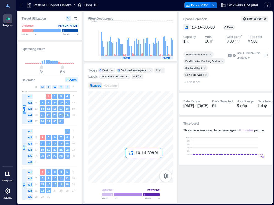
click at [127, 164] on div at bounding box center [130, 137] width 85 height 92
click at [199, 68] on icon "Remove Reservable" at bounding box center [201, 68] width 4 height 4
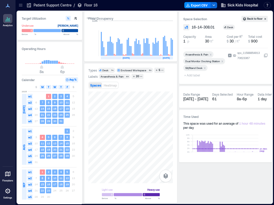
click at [195, 74] on span "+ Add label" at bounding box center [192, 74] width 19 height 7
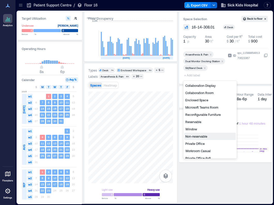
click at [200, 136] on div "Non-reservable" at bounding box center [209, 135] width 51 height 7
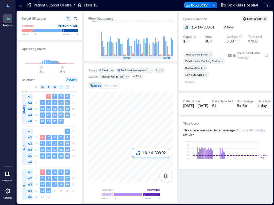
click at [137, 163] on div at bounding box center [130, 137] width 85 height 92
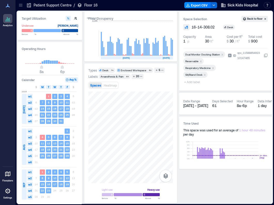
click at [202, 61] on icon "Remove Reservable" at bounding box center [201, 62] width 4 height 4
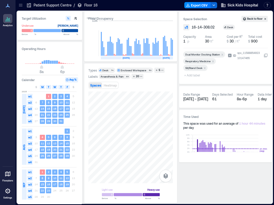
click at [195, 75] on span "+ Add label" at bounding box center [192, 74] width 19 height 7
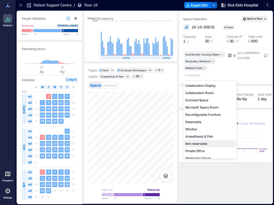
click at [203, 142] on div "Non-reservable" at bounding box center [209, 143] width 51 height 7
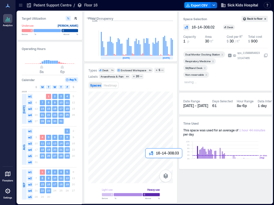
click at [149, 163] on div at bounding box center [130, 137] width 85 height 92
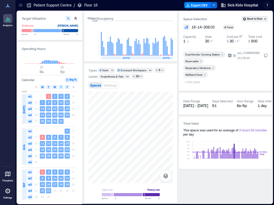
click at [201, 62] on icon "Remove Reservable" at bounding box center [201, 62] width 4 height 4
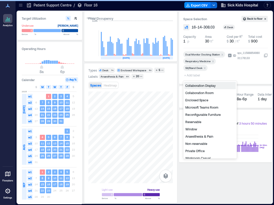
click at [196, 76] on span "+ Add label" at bounding box center [192, 74] width 19 height 7
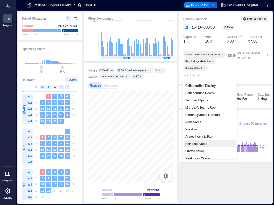
click at [205, 143] on div "Non-reservable" at bounding box center [209, 143] width 51 height 7
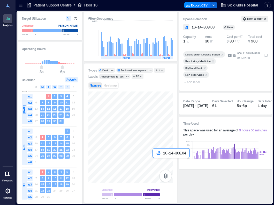
click at [158, 164] on div at bounding box center [130, 137] width 85 height 92
click at [201, 60] on icon "Remove Reservable" at bounding box center [201, 62] width 4 height 4
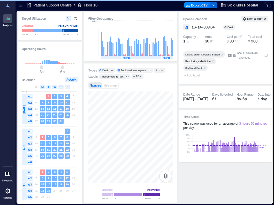
click at [192, 74] on span "+ Add label" at bounding box center [192, 74] width 19 height 7
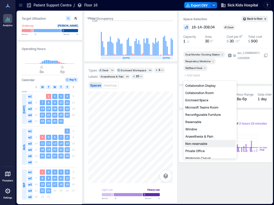
click at [199, 142] on div "Non-reservable" at bounding box center [209, 143] width 51 height 7
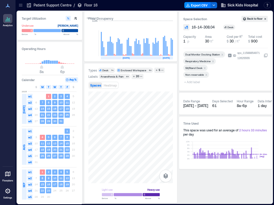
click at [191, 187] on div "Space Selection Back to floor 16-14-308.04 Desk Capacity 1 p Area 30 ft² Cost p…" at bounding box center [225, 107] width 93 height 191
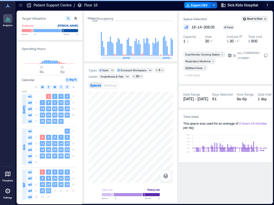
click at [193, 76] on span "+ Add label" at bounding box center [192, 74] width 19 height 7
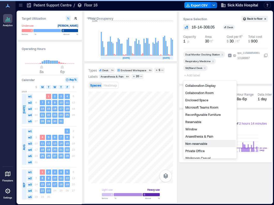
click at [195, 142] on div "Non-reservable" at bounding box center [209, 143] width 51 height 7
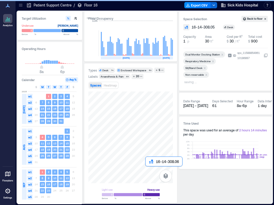
click at [151, 173] on div at bounding box center [130, 137] width 85 height 92
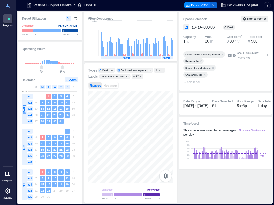
click at [200, 61] on icon "Remove Reservable" at bounding box center [201, 62] width 4 height 4
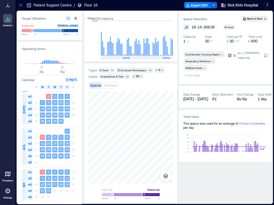
click at [197, 76] on span "+ Add label" at bounding box center [192, 74] width 19 height 7
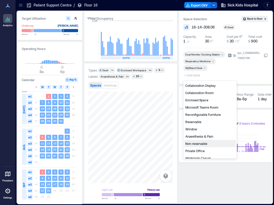
click at [201, 144] on div "Non-reservable" at bounding box center [209, 143] width 51 height 7
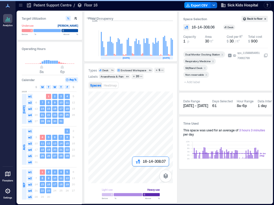
click at [136, 173] on div at bounding box center [130, 137] width 85 height 92
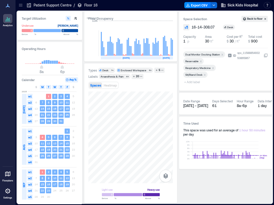
click at [202, 61] on icon "Remove Reservable" at bounding box center [201, 62] width 4 height 4
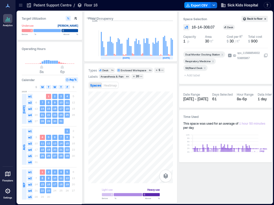
click at [196, 76] on span "+ Add label" at bounding box center [192, 74] width 19 height 7
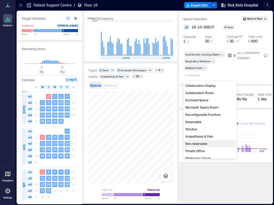
click at [195, 143] on div "Non-reservable" at bounding box center [209, 143] width 51 height 7
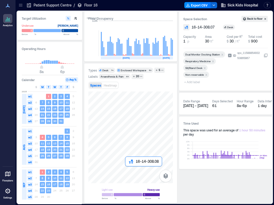
drag, startPoint x: 129, startPoint y: 172, endPoint x: 195, endPoint y: 81, distance: 112.3
click at [129, 172] on div at bounding box center [130, 137] width 85 height 92
click at [200, 67] on icon "Remove Reservable" at bounding box center [201, 68] width 2 height 2
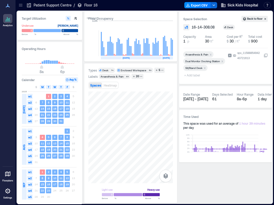
click at [193, 75] on span "+ Add label" at bounding box center [192, 74] width 19 height 7
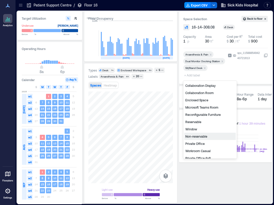
click at [199, 135] on div "Non-reservable" at bounding box center [209, 135] width 51 height 7
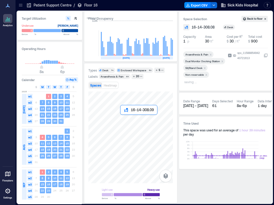
click at [122, 120] on div at bounding box center [130, 137] width 85 height 92
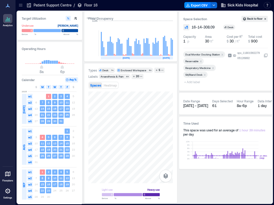
click at [200, 61] on icon "Remove Reservable" at bounding box center [201, 62] width 4 height 4
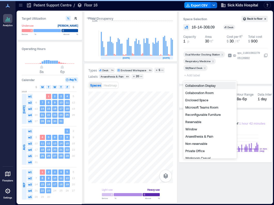
click at [195, 75] on span "+ Add label" at bounding box center [192, 74] width 19 height 7
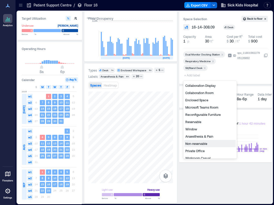
click at [199, 144] on div "Non-reservable" at bounding box center [209, 143] width 51 height 7
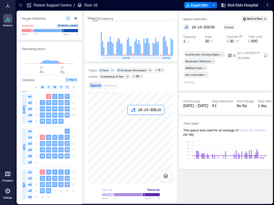
click at [132, 120] on div at bounding box center [130, 137] width 85 height 92
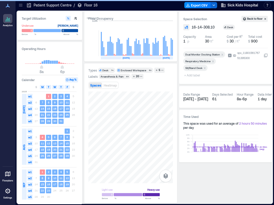
click at [193, 76] on span "+ Add label" at bounding box center [192, 74] width 19 height 7
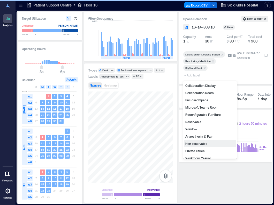
click at [196, 144] on div "Non-reservable" at bounding box center [209, 143] width 51 height 7
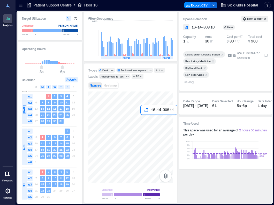
click at [145, 120] on div at bounding box center [130, 137] width 85 height 92
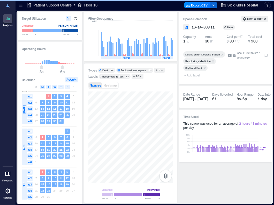
click at [186, 76] on span "+ Add label" at bounding box center [192, 74] width 19 height 7
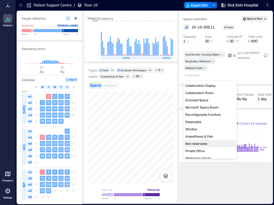
click at [203, 143] on div "Non-reservable" at bounding box center [209, 143] width 51 height 7
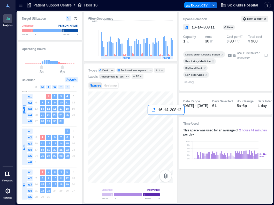
click at [150, 121] on div at bounding box center [130, 137] width 85 height 92
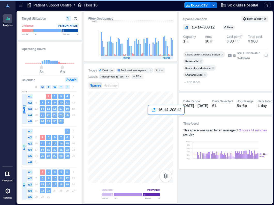
click at [145, 121] on div at bounding box center [130, 137] width 85 height 92
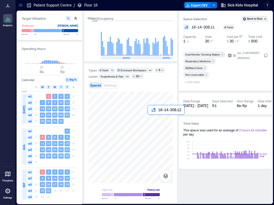
click at [151, 121] on div at bounding box center [130, 137] width 85 height 92
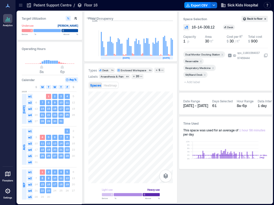
click at [200, 61] on icon "Remove Reservable" at bounding box center [201, 62] width 4 height 4
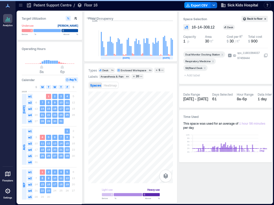
click at [196, 75] on span "+ Add label" at bounding box center [192, 74] width 19 height 7
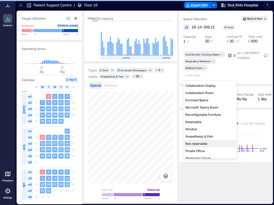
click at [202, 144] on div "Non-reservable" at bounding box center [209, 143] width 51 height 7
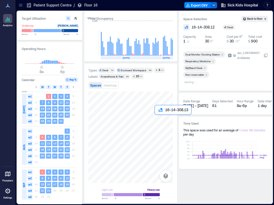
click at [157, 120] on div at bounding box center [130, 137] width 85 height 92
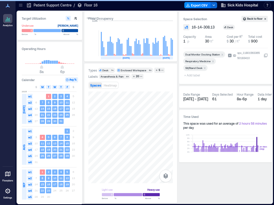
click at [199, 77] on span "+ Add label" at bounding box center [192, 74] width 19 height 7
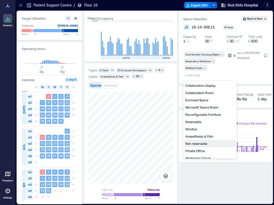
click at [201, 144] on div "Non-reservable" at bounding box center [209, 143] width 51 height 7
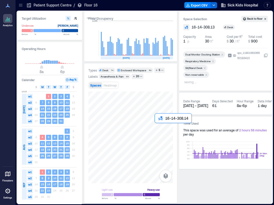
drag, startPoint x: 160, startPoint y: 128, endPoint x: 247, endPoint y: 72, distance: 103.8
click at [160, 128] on div at bounding box center [130, 137] width 85 height 92
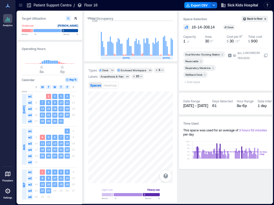
click at [202, 60] on icon "Remove Reservable" at bounding box center [201, 62] width 4 height 4
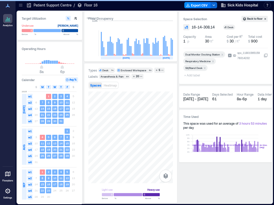
click at [195, 76] on span "+ Add label" at bounding box center [192, 74] width 19 height 7
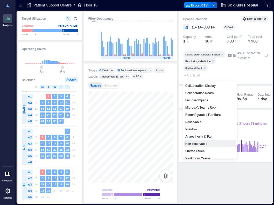
click at [202, 144] on div "Non-reservable" at bounding box center [209, 143] width 51 height 7
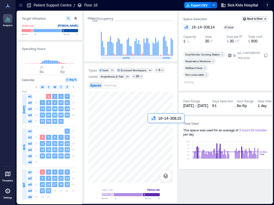
click at [152, 127] on div at bounding box center [130, 137] width 85 height 92
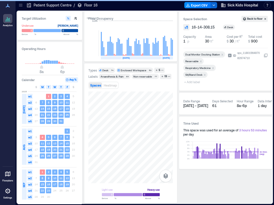
click at [203, 61] on div "Remove Reservable" at bounding box center [201, 61] width 5 height 4
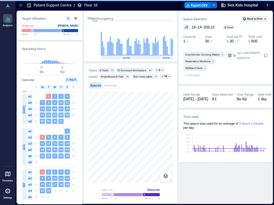
click at [192, 73] on span "+ Add label" at bounding box center [192, 74] width 19 height 7
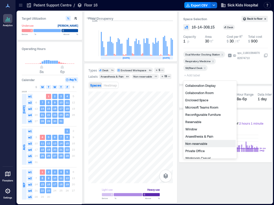
click at [204, 142] on div "Non-reservable" at bounding box center [209, 143] width 51 height 7
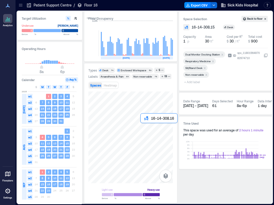
click at [143, 126] on div at bounding box center [130, 137] width 85 height 92
click at [202, 61] on icon "Remove Reservable" at bounding box center [201, 62] width 4 height 4
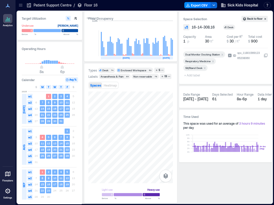
click at [195, 76] on span "+ Add label" at bounding box center [192, 74] width 19 height 7
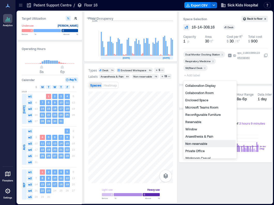
click at [197, 142] on div "Non-reservable" at bounding box center [209, 143] width 51 height 7
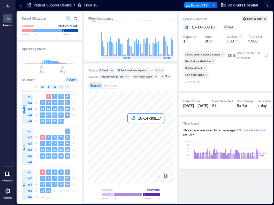
click at [134, 125] on div at bounding box center [130, 137] width 85 height 92
click at [144, 131] on div at bounding box center [130, 137] width 85 height 92
click at [133, 129] on div at bounding box center [130, 137] width 85 height 92
click at [201, 61] on icon "Remove Reservable" at bounding box center [201, 61] width 2 height 2
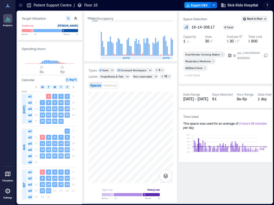
click at [189, 76] on span "+ Add label" at bounding box center [192, 74] width 19 height 7
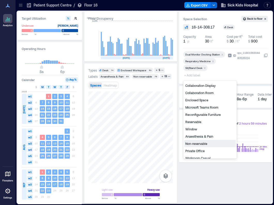
click at [197, 144] on div "Non-reservable" at bounding box center [209, 143] width 51 height 7
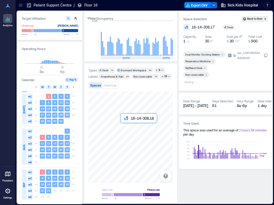
click at [123, 128] on div at bounding box center [130, 137] width 85 height 92
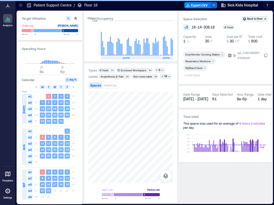
click at [195, 76] on span "+ Add label" at bounding box center [192, 74] width 19 height 7
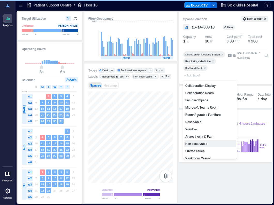
click at [198, 143] on div "Non-reservable" at bounding box center [209, 143] width 51 height 7
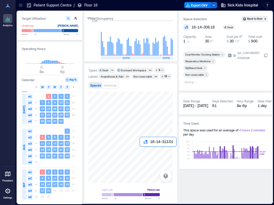
click at [141, 151] on div at bounding box center [130, 137] width 85 height 92
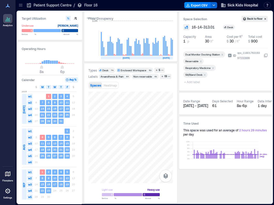
click at [200, 61] on icon "Remove Reservable" at bounding box center [201, 62] width 4 height 4
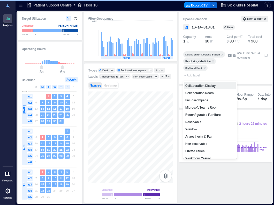
click at [193, 77] on span "+ Add label" at bounding box center [192, 74] width 19 height 7
click at [198, 143] on div "Non-reservable" at bounding box center [209, 143] width 51 height 7
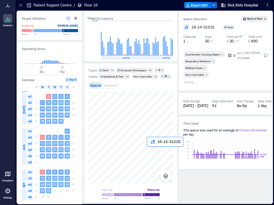
click at [150, 151] on div at bounding box center [130, 137] width 85 height 92
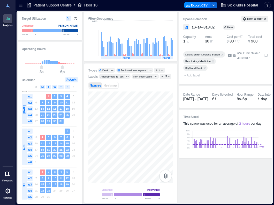
click at [191, 76] on span "+ Add label" at bounding box center [192, 74] width 19 height 7
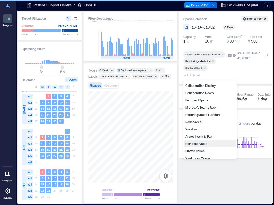
click at [202, 144] on div "Non-reservable" at bounding box center [209, 143] width 51 height 7
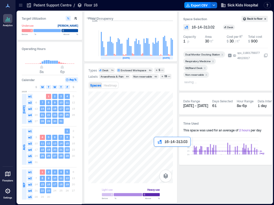
click at [156, 152] on div at bounding box center [130, 137] width 85 height 92
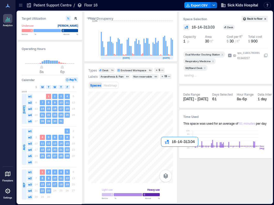
click at [166, 152] on div at bounding box center [130, 137] width 85 height 92
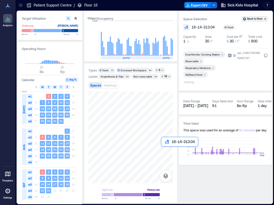
click at [158, 152] on div at bounding box center [130, 137] width 85 height 92
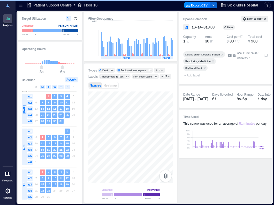
click at [197, 76] on span "+ Add label" at bounding box center [192, 74] width 19 height 7
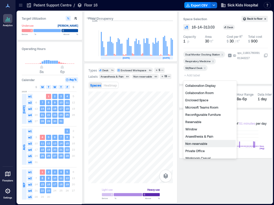
click at [200, 144] on div "Non-reservable" at bounding box center [209, 143] width 51 height 7
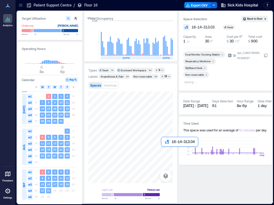
drag, startPoint x: 167, startPoint y: 150, endPoint x: 161, endPoint y: 150, distance: 6.0
click at [167, 150] on div at bounding box center [130, 137] width 85 height 92
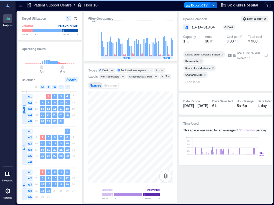
click at [202, 60] on icon "Remove Reservable" at bounding box center [201, 62] width 4 height 4
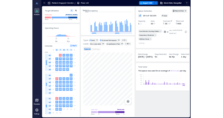
scroll to position [0, 1198]
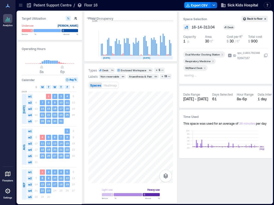
click at [221, 181] on div "Space Selection Back to floor 16-14-313.04 Desk Capacity 1 p Area 30 ft² Cost p…" at bounding box center [225, 107] width 93 height 191
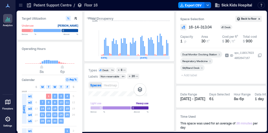
scroll to position [0, 1201]
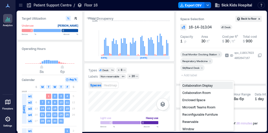
click at [194, 75] on span "+ Add label" at bounding box center [189, 74] width 19 height 7
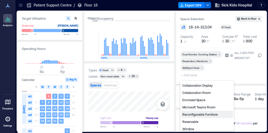
scroll to position [26, 0]
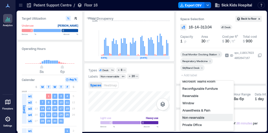
click at [195, 119] on div "Non-reservable" at bounding box center [206, 117] width 51 height 7
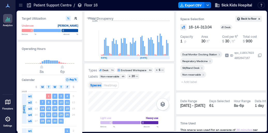
click at [130, 112] on div "Light use Heavy use Below ** % Above ** %" at bounding box center [129, 109] width 82 height 36
click at [131, 112] on div "Light use Heavy use Below ** % Above ** %" at bounding box center [129, 109] width 82 height 36
click at [132, 97] on div at bounding box center [129, 101] width 82 height 20
click at [197, 60] on icon "Remove Reservable" at bounding box center [198, 62] width 4 height 4
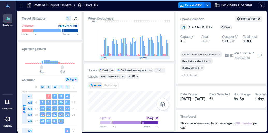
click at [193, 75] on span "+ Add label" at bounding box center [189, 74] width 19 height 7
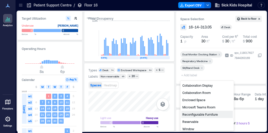
scroll to position [26, 0]
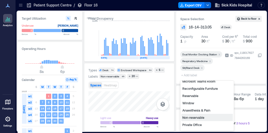
click at [194, 117] on div "Non-reservable" at bounding box center [206, 117] width 51 height 7
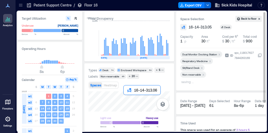
click at [128, 102] on div at bounding box center [129, 101] width 82 height 20
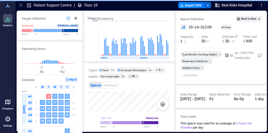
click at [186, 76] on span "+ Add label" at bounding box center [189, 74] width 19 height 7
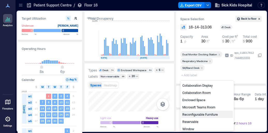
scroll to position [26, 0]
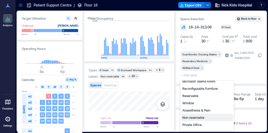
click at [191, 117] on div "Non-reservable" at bounding box center [206, 117] width 51 height 7
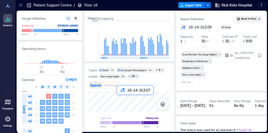
click at [119, 99] on div at bounding box center [129, 101] width 82 height 20
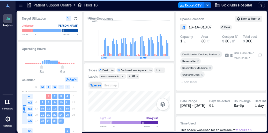
click at [198, 60] on icon "Remove Reservable" at bounding box center [198, 61] width 2 height 2
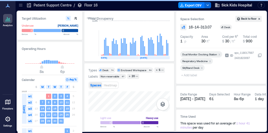
click at [188, 75] on span "+ Add label" at bounding box center [189, 74] width 19 height 7
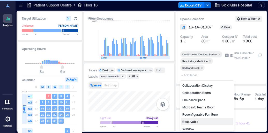
scroll to position [26, 0]
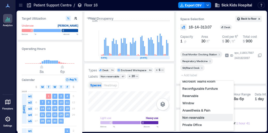
click at [196, 119] on div "Non-reservable" at bounding box center [206, 117] width 51 height 7
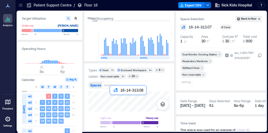
click at [112, 99] on div at bounding box center [129, 101] width 82 height 20
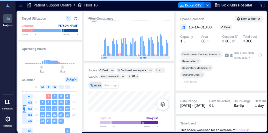
click at [197, 62] on icon "Remove Reservable" at bounding box center [198, 61] width 2 height 2
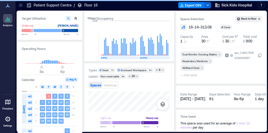
click at [187, 74] on span "+ Add label" at bounding box center [189, 74] width 19 height 7
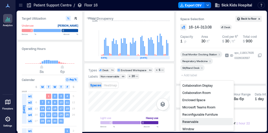
scroll to position [26, 0]
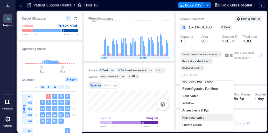
click at [196, 117] on div "Non-reservable" at bounding box center [206, 117] width 51 height 7
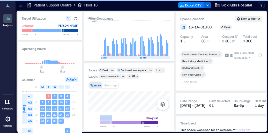
drag, startPoint x: 94, startPoint y: 113, endPoint x: 135, endPoint y: 114, distance: 40.6
click at [135, 114] on div "Light use Heavy use Below ** % Above ** %" at bounding box center [129, 109] width 82 height 36
click at [158, 98] on div at bounding box center [129, 101] width 82 height 20
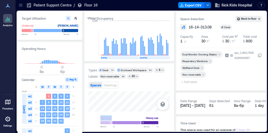
click at [113, 113] on div "Light use Heavy use Below ** % Above ** %" at bounding box center [129, 109] width 82 height 36
click at [129, 107] on div at bounding box center [129, 101] width 82 height 20
click at [199, 69] on icon "Remove Reservable" at bounding box center [198, 68] width 4 height 4
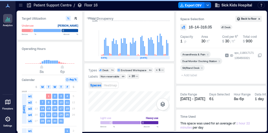
click at [191, 74] on span "+ Add label" at bounding box center [189, 74] width 19 height 7
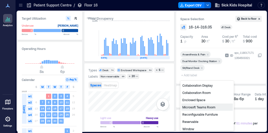
scroll to position [26, 0]
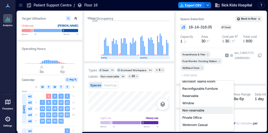
click at [198, 110] on div "Non-reservable" at bounding box center [206, 110] width 51 height 7
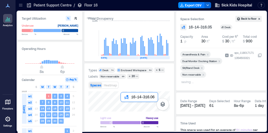
click at [125, 109] on div at bounding box center [129, 101] width 82 height 20
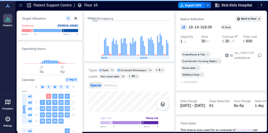
click at [198, 68] on icon "Remove Reservable" at bounding box center [198, 68] width 2 height 2
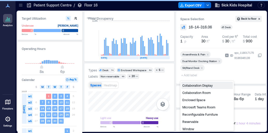
click at [185, 76] on span "+ Add label" at bounding box center [189, 74] width 19 height 7
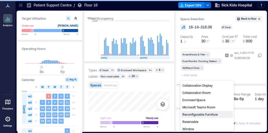
scroll to position [26, 0]
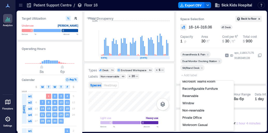
click at [201, 110] on div "Non-reservable" at bounding box center [206, 110] width 51 height 7
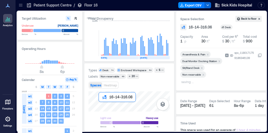
click at [103, 106] on div at bounding box center [129, 101] width 82 height 20
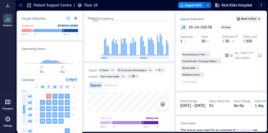
click at [198, 66] on icon "Remove Reservable" at bounding box center [198, 68] width 4 height 4
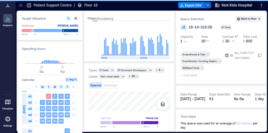
click at [190, 76] on span "+ Add label" at bounding box center [189, 74] width 19 height 7
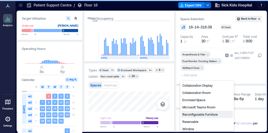
scroll to position [26, 0]
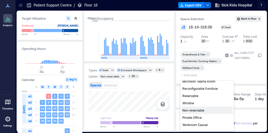
click at [196, 110] on div "Non-reservable" at bounding box center [206, 110] width 51 height 7
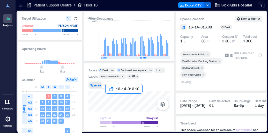
click at [109, 98] on div at bounding box center [129, 101] width 82 height 20
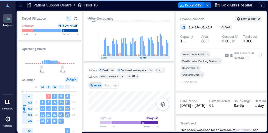
click at [198, 67] on icon "Remove Reservable" at bounding box center [198, 68] width 4 height 4
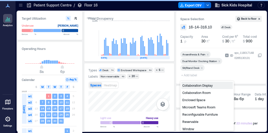
click at [188, 76] on span "+ Add label" at bounding box center [189, 74] width 19 height 7
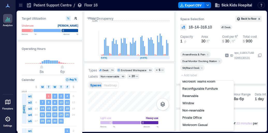
click at [192, 110] on div "Non-reservable" at bounding box center [206, 110] width 51 height 7
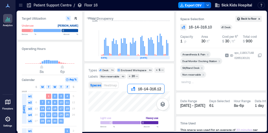
click at [130, 100] on div at bounding box center [129, 101] width 82 height 20
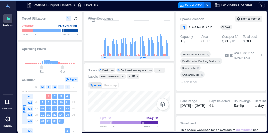
click at [198, 67] on icon "Remove Reservable" at bounding box center [198, 68] width 2 height 2
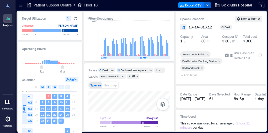
click at [189, 75] on span "+ Add label" at bounding box center [189, 74] width 19 height 7
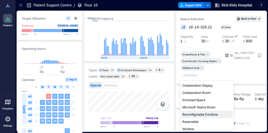
scroll to position [26, 0]
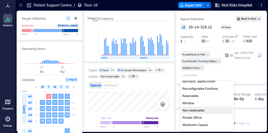
click at [198, 111] on div "Non-reservable" at bounding box center [206, 110] width 51 height 7
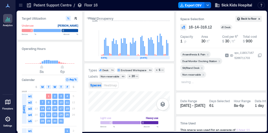
click at [94, 114] on div "Light use Heavy use Below ** % Above ** %" at bounding box center [129, 109] width 82 height 36
click at [126, 103] on div at bounding box center [129, 101] width 82 height 20
click at [197, 67] on icon "Remove Reservable" at bounding box center [198, 68] width 2 height 2
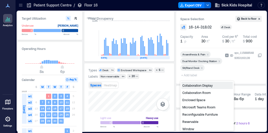
click at [190, 75] on span "+ Add label" at bounding box center [189, 74] width 19 height 7
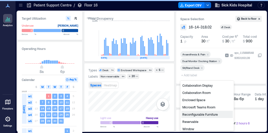
scroll to position [26, 0]
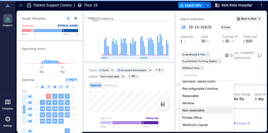
click at [198, 112] on div "Non-reservable" at bounding box center [206, 110] width 51 height 7
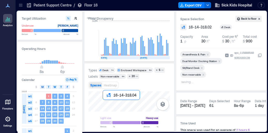
click at [106, 104] on div at bounding box center [129, 101] width 82 height 20
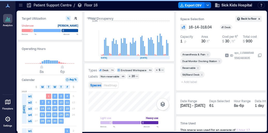
click at [198, 68] on icon "Remove Reservable" at bounding box center [198, 68] width 2 height 2
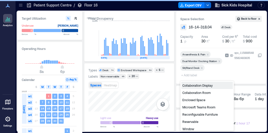
click at [190, 76] on span "+ Add label" at bounding box center [189, 74] width 19 height 7
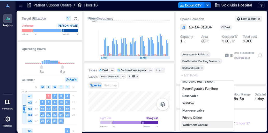
click at [203, 121] on div "Collaboration Display Collaboration Room Enclosed Space Microsoft Teams Room Re…" at bounding box center [206, 106] width 51 height 50
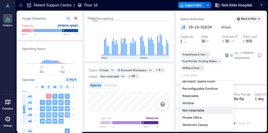
click at [204, 110] on div "Non-reservable" at bounding box center [206, 110] width 51 height 7
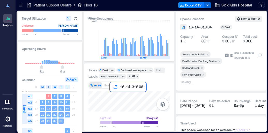
click at [112, 94] on div at bounding box center [129, 101] width 82 height 20
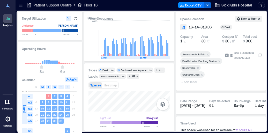
click at [199, 68] on icon "Remove Reservable" at bounding box center [198, 68] width 4 height 4
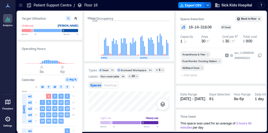
click at [193, 74] on span "+ Add label" at bounding box center [189, 74] width 19 height 7
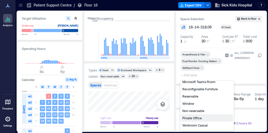
scroll to position [26, 0]
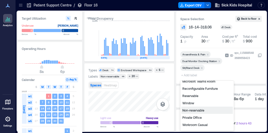
click at [194, 109] on div "Non-reservable" at bounding box center [206, 110] width 51 height 7
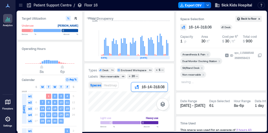
click at [134, 97] on div at bounding box center [129, 101] width 82 height 20
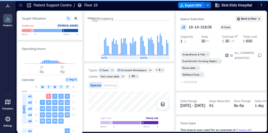
click at [198, 69] on icon "Remove Reservable" at bounding box center [198, 68] width 4 height 4
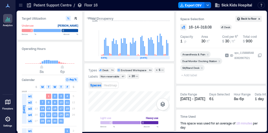
click at [189, 77] on span "+ Add label" at bounding box center [189, 74] width 19 height 7
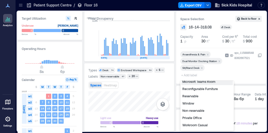
scroll to position [26, 0]
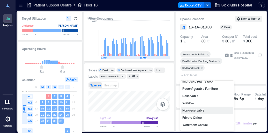
click at [199, 110] on div "Non-reservable" at bounding box center [206, 110] width 51 height 7
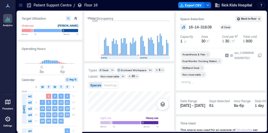
click at [90, 113] on div "Light use Heavy use Below ** % Above ** %" at bounding box center [129, 109] width 82 height 36
click at [90, 115] on div "Light use Heavy use Below ** % Above ** %" at bounding box center [129, 109] width 82 height 36
click at [130, 107] on div at bounding box center [129, 101] width 82 height 20
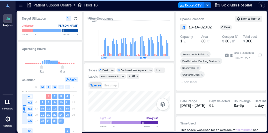
click at [197, 68] on icon "Remove Reservable" at bounding box center [198, 68] width 4 height 4
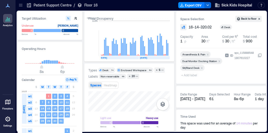
click at [193, 75] on span "+ Add label" at bounding box center [189, 74] width 19 height 7
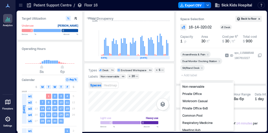
scroll to position [52, 0]
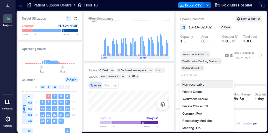
click at [200, 86] on div "Non-reservable" at bounding box center [206, 84] width 51 height 7
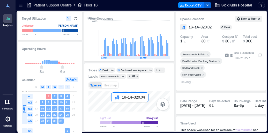
click at [114, 109] on div at bounding box center [129, 101] width 82 height 20
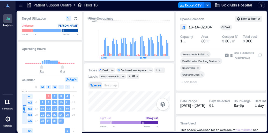
click at [198, 67] on icon "Remove Reservable" at bounding box center [198, 68] width 4 height 4
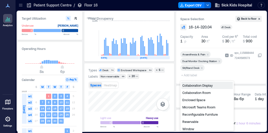
click at [188, 76] on span "+ Add label" at bounding box center [189, 74] width 19 height 7
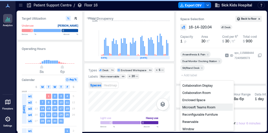
scroll to position [26, 0]
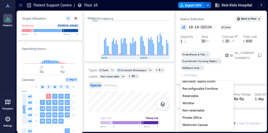
click at [197, 110] on div "Non-reservable" at bounding box center [206, 110] width 51 height 7
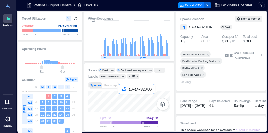
click at [123, 100] on div at bounding box center [129, 101] width 82 height 20
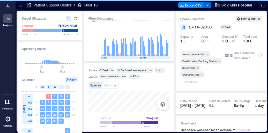
click at [198, 67] on icon "Remove Reservable" at bounding box center [198, 68] width 2 height 2
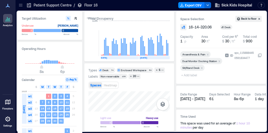
click at [192, 74] on span "+ Add label" at bounding box center [189, 74] width 19 height 7
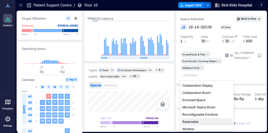
scroll to position [26, 0]
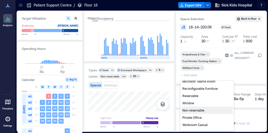
click at [199, 110] on div "Non-reservable" at bounding box center [206, 110] width 51 height 7
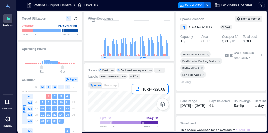
click at [135, 99] on div at bounding box center [129, 101] width 82 height 20
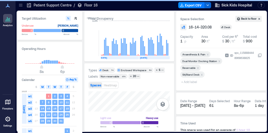
click at [198, 67] on icon "Remove Reservable" at bounding box center [198, 68] width 2 height 2
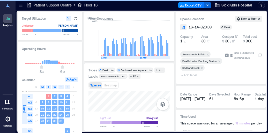
click at [189, 75] on span "+ Add label" at bounding box center [189, 74] width 19 height 7
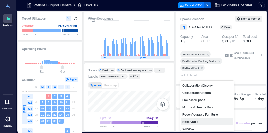
scroll to position [26, 0]
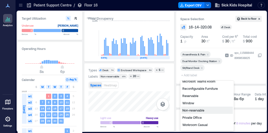
click at [200, 112] on div "Non-reservable" at bounding box center [206, 110] width 51 height 7
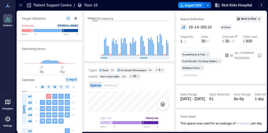
click at [190, 74] on span "+ Add label" at bounding box center [189, 74] width 19 height 7
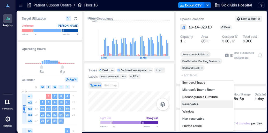
scroll to position [26, 0]
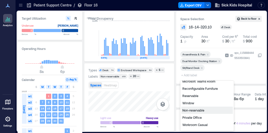
click at [205, 110] on div "Non-reservable" at bounding box center [206, 110] width 51 height 7
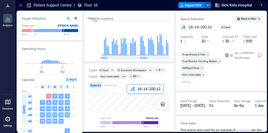
click at [132, 101] on div at bounding box center [129, 101] width 82 height 20
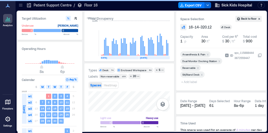
click at [197, 67] on icon "Remove Reservable" at bounding box center [198, 68] width 4 height 4
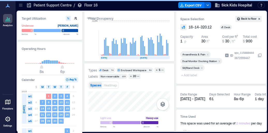
click at [194, 76] on span "+ Add label" at bounding box center [189, 74] width 19 height 7
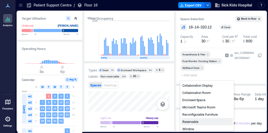
scroll to position [26, 0]
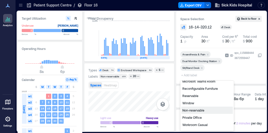
click at [198, 109] on div "Non-reservable" at bounding box center [206, 110] width 51 height 7
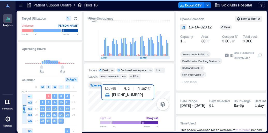
click at [110, 105] on div at bounding box center [129, 101] width 82 height 20
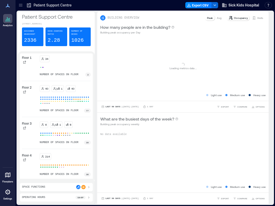
click at [19, 5] on icon at bounding box center [20, 5] width 5 height 5
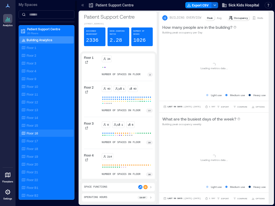
click at [37, 132] on p "Floor 16" at bounding box center [32, 133] width 11 height 4
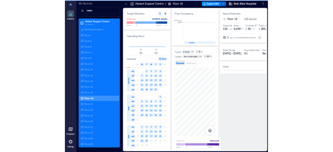
scroll to position [0, 1200]
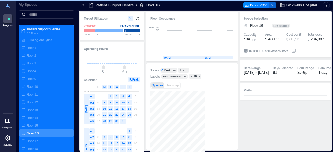
click at [154, 108] on div "Types Desk 74 6 Labels Non-reservable 84 20 Spaces Heatmap Light use Heavy use …" at bounding box center [191, 106] width 91 height 86
click at [83, 6] on icon at bounding box center [82, 5] width 5 height 5
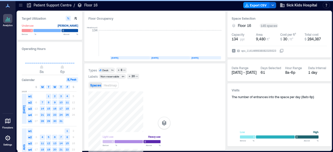
scroll to position [0, 1150]
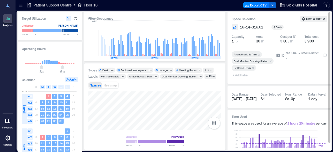
click at [245, 75] on span "+ Add label" at bounding box center [241, 74] width 19 height 7
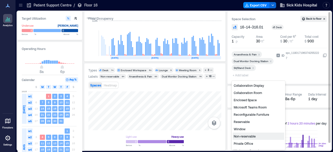
click at [251, 136] on div "Non-reservable" at bounding box center [258, 135] width 51 height 7
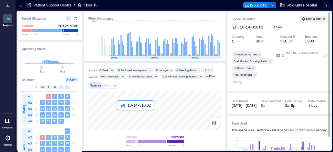
click at [121, 116] on div at bounding box center [154, 110] width 133 height 39
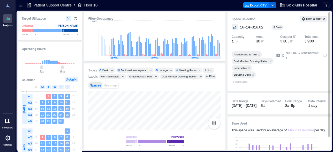
click at [249, 67] on icon "Remove Reservable" at bounding box center [250, 68] width 4 height 4
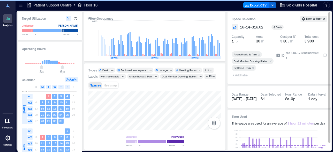
click at [239, 76] on span "+ Add label" at bounding box center [241, 74] width 19 height 7
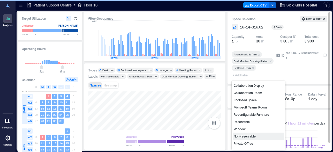
click at [246, 137] on div "Non-reservable" at bounding box center [258, 135] width 51 height 7
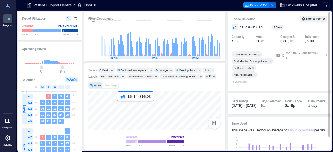
drag, startPoint x: 122, startPoint y: 104, endPoint x: 191, endPoint y: 0, distance: 125.2
click at [122, 104] on div at bounding box center [154, 110] width 133 height 39
click at [250, 68] on icon "Remove Reservable" at bounding box center [250, 68] width 4 height 4
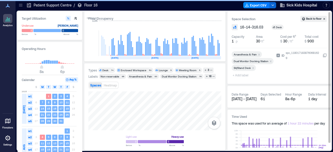
click at [239, 75] on span "+ Add label" at bounding box center [241, 74] width 19 height 7
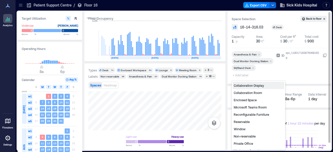
click at [256, 136] on div "Non-reservable" at bounding box center [258, 135] width 51 height 7
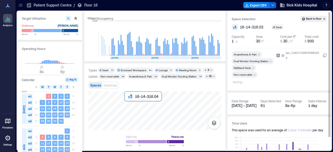
click at [128, 107] on div at bounding box center [154, 110] width 133 height 39
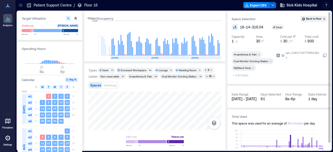
click at [244, 76] on span "+ Add label" at bounding box center [241, 74] width 19 height 7
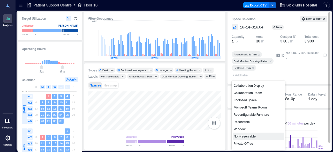
click at [247, 137] on div "Non-reservable" at bounding box center [258, 135] width 51 height 7
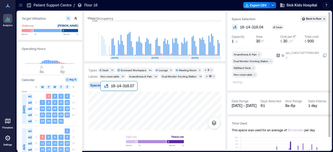
click at [103, 96] on div at bounding box center [154, 110] width 133 height 39
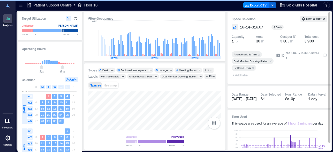
click at [239, 75] on span "+ Add label" at bounding box center [241, 74] width 19 height 7
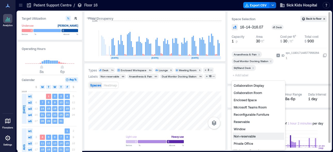
click at [254, 137] on div "Non-reservable" at bounding box center [258, 135] width 51 height 7
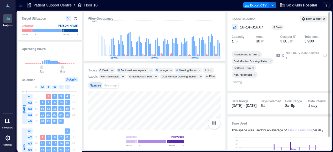
click at [93, 132] on div "Light use Heavy use Below ** % Above ** %" at bounding box center [154, 118] width 133 height 54
click at [102, 120] on div at bounding box center [154, 110] width 133 height 39
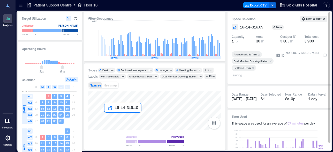
drag, startPoint x: 112, startPoint y: 119, endPoint x: 106, endPoint y: 119, distance: 6.0
click at [106, 119] on div at bounding box center [154, 110] width 133 height 39
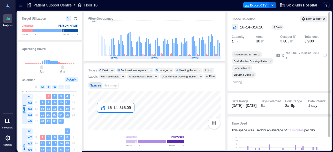
click at [100, 119] on div at bounding box center [154, 110] width 133 height 39
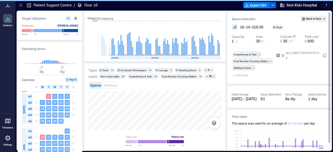
click at [246, 75] on span "+ Add label" at bounding box center [241, 74] width 19 height 7
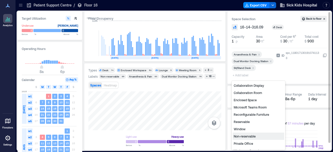
click at [251, 135] on div "Non-reservable" at bounding box center [258, 135] width 51 height 7
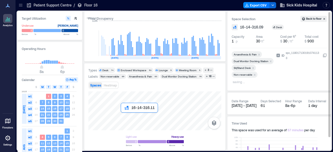
click at [123, 119] on div at bounding box center [154, 110] width 133 height 39
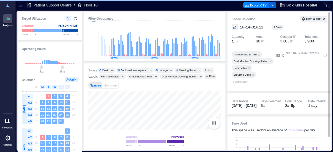
click at [250, 69] on icon "Remove Reservable" at bounding box center [250, 68] width 4 height 4
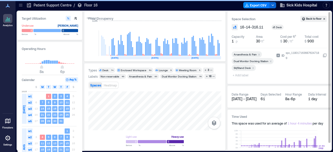
click at [238, 75] on span "+ Add label" at bounding box center [241, 74] width 19 height 7
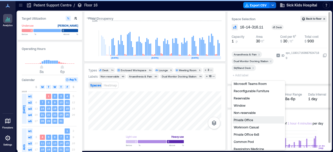
scroll to position [26, 0]
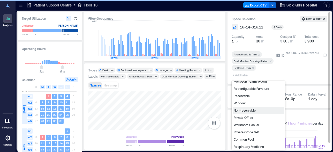
click at [242, 110] on div "Non-reservable" at bounding box center [258, 110] width 51 height 7
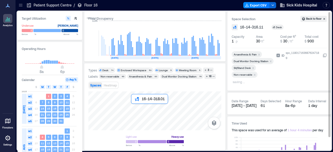
click at [135, 110] on div at bounding box center [154, 110] width 133 height 39
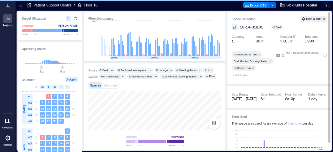
click at [246, 76] on span "+ Add label" at bounding box center [241, 74] width 19 height 7
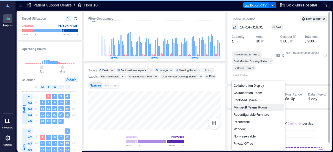
click at [252, 136] on div "Non-reservable" at bounding box center [258, 135] width 51 height 7
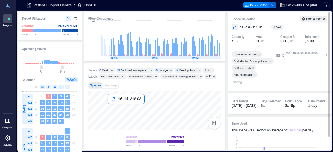
click at [113, 109] on div at bounding box center [154, 110] width 133 height 39
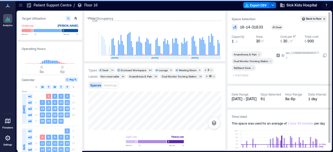
click at [241, 76] on span "+ Add label" at bounding box center [241, 74] width 19 height 7
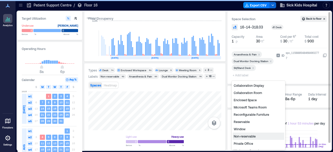
click at [248, 136] on div "Non-reservable" at bounding box center [258, 135] width 51 height 7
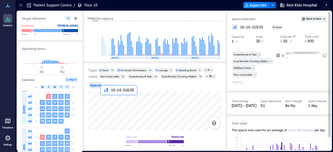
click at [106, 100] on div at bounding box center [154, 110] width 133 height 39
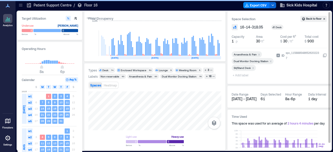
click at [242, 76] on span "+ Add label" at bounding box center [241, 74] width 19 height 7
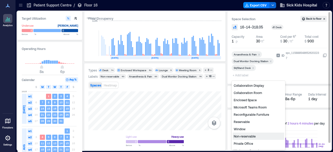
click at [246, 135] on div "Non-reservable" at bounding box center [258, 135] width 51 height 7
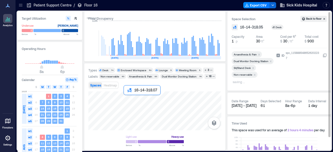
click at [127, 99] on div at bounding box center [154, 110] width 133 height 39
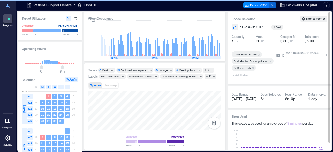
click at [239, 76] on span "+ Add label" at bounding box center [241, 74] width 19 height 7
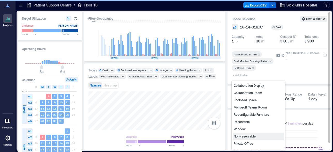
click at [248, 136] on div "Non-reservable" at bounding box center [258, 135] width 51 height 7
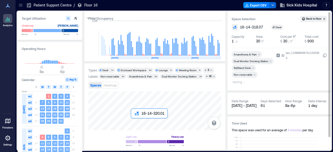
click at [134, 124] on div at bounding box center [154, 110] width 133 height 39
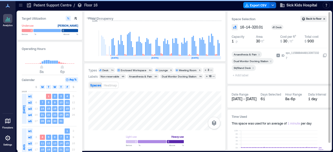
click at [238, 75] on span "+ Add label" at bounding box center [241, 74] width 19 height 7
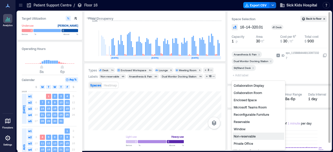
click at [248, 137] on div "Non-reservable" at bounding box center [258, 135] width 51 height 7
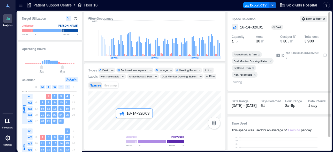
click at [120, 123] on div at bounding box center [154, 110] width 133 height 39
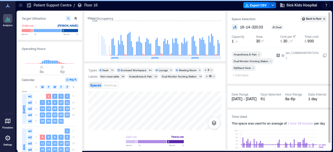
click at [241, 76] on span "+ Add label" at bounding box center [241, 74] width 19 height 7
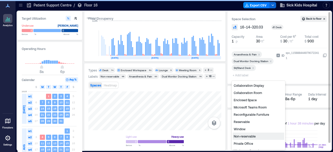
click at [248, 136] on div "Non-reservable" at bounding box center [258, 135] width 51 height 7
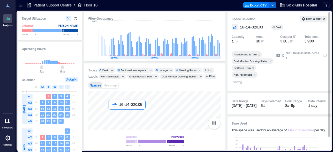
click at [112, 116] on div at bounding box center [154, 110] width 133 height 39
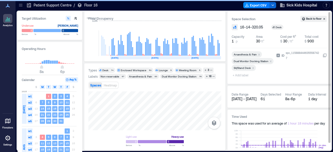
click at [240, 75] on span "+ Add label" at bounding box center [241, 74] width 19 height 7
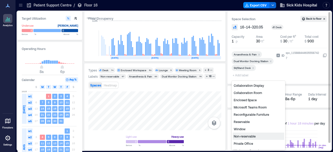
click at [254, 138] on div "Non-reservable" at bounding box center [258, 135] width 51 height 7
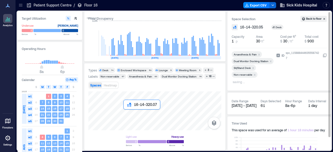
click at [127, 114] on div at bounding box center [154, 110] width 133 height 39
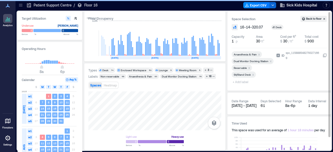
click at [249, 68] on icon "Remove Reservable" at bounding box center [250, 68] width 2 height 2
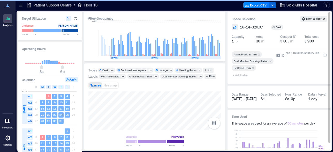
click at [241, 75] on span "+ Add label" at bounding box center [241, 74] width 19 height 7
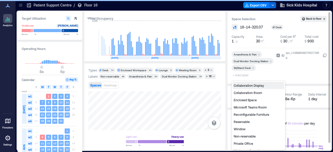
click at [254, 136] on div "Non-reservable" at bounding box center [258, 135] width 51 height 7
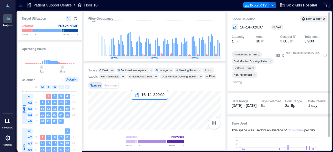
click at [136, 106] on div at bounding box center [154, 110] width 133 height 39
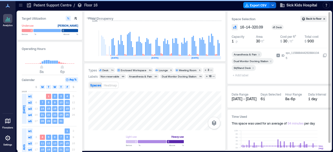
click at [242, 77] on span "+ Add label" at bounding box center [241, 74] width 19 height 7
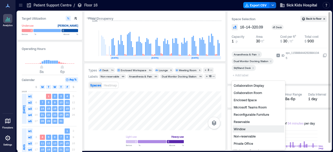
scroll to position [26, 0]
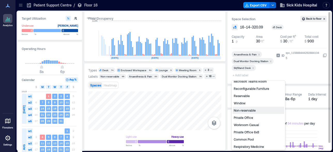
click at [245, 110] on div "Non-reservable" at bounding box center [258, 110] width 51 height 7
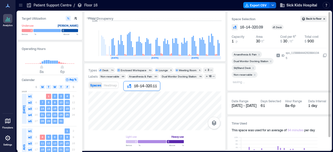
click at [128, 95] on div at bounding box center [154, 110] width 133 height 39
click at [249, 68] on icon "Remove Reservable" at bounding box center [250, 68] width 2 height 2
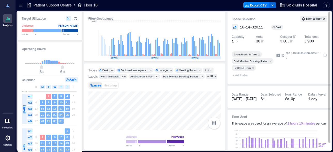
click at [241, 75] on span "+ Add label" at bounding box center [241, 74] width 19 height 7
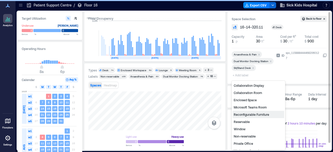
scroll to position [26, 0]
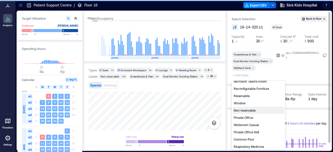
click at [247, 112] on div "Non-reservable" at bounding box center [258, 110] width 51 height 7
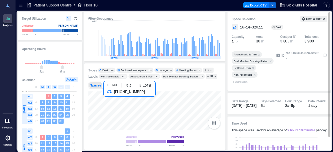
click at [114, 102] on div at bounding box center [154, 110] width 133 height 39
